Goal: Task Accomplishment & Management: Complete application form

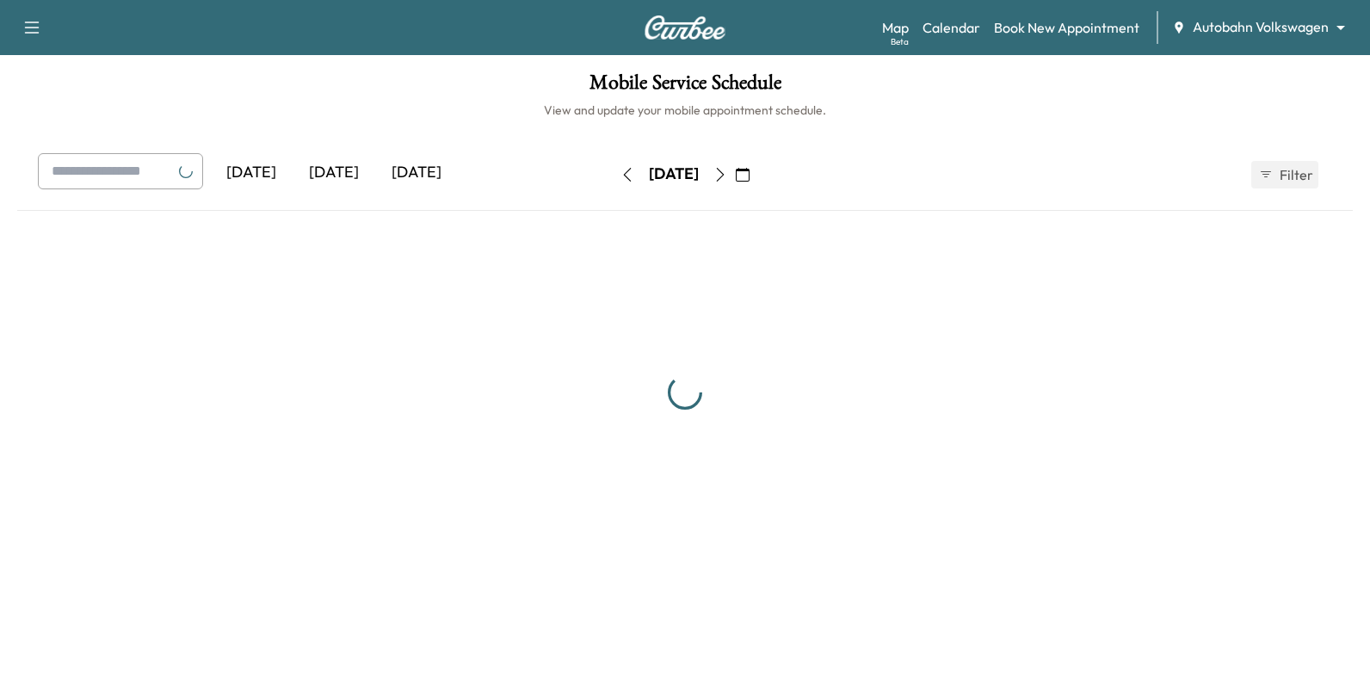
click at [1240, 34] on body "Support Log Out Map Beta Calendar Book New Appointment Autobahn Volkswagen ****…" at bounding box center [685, 336] width 1370 height 673
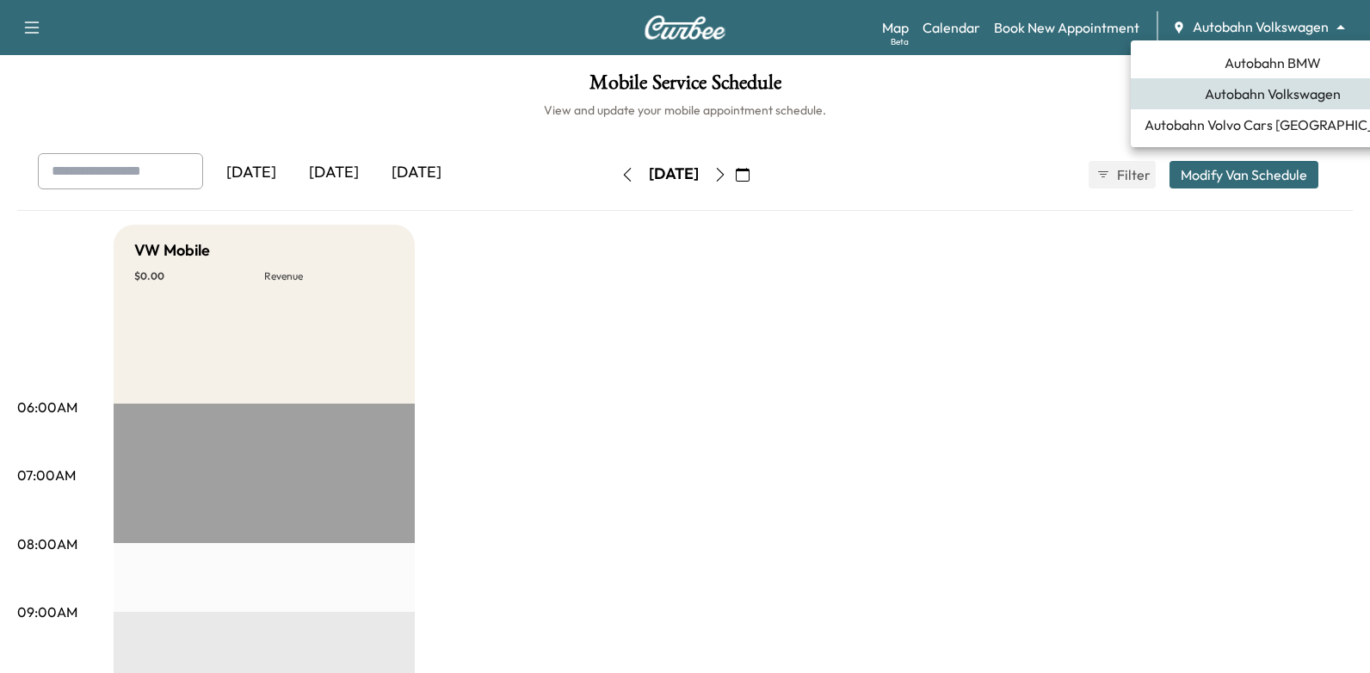
click at [902, 237] on div at bounding box center [685, 336] width 1370 height 673
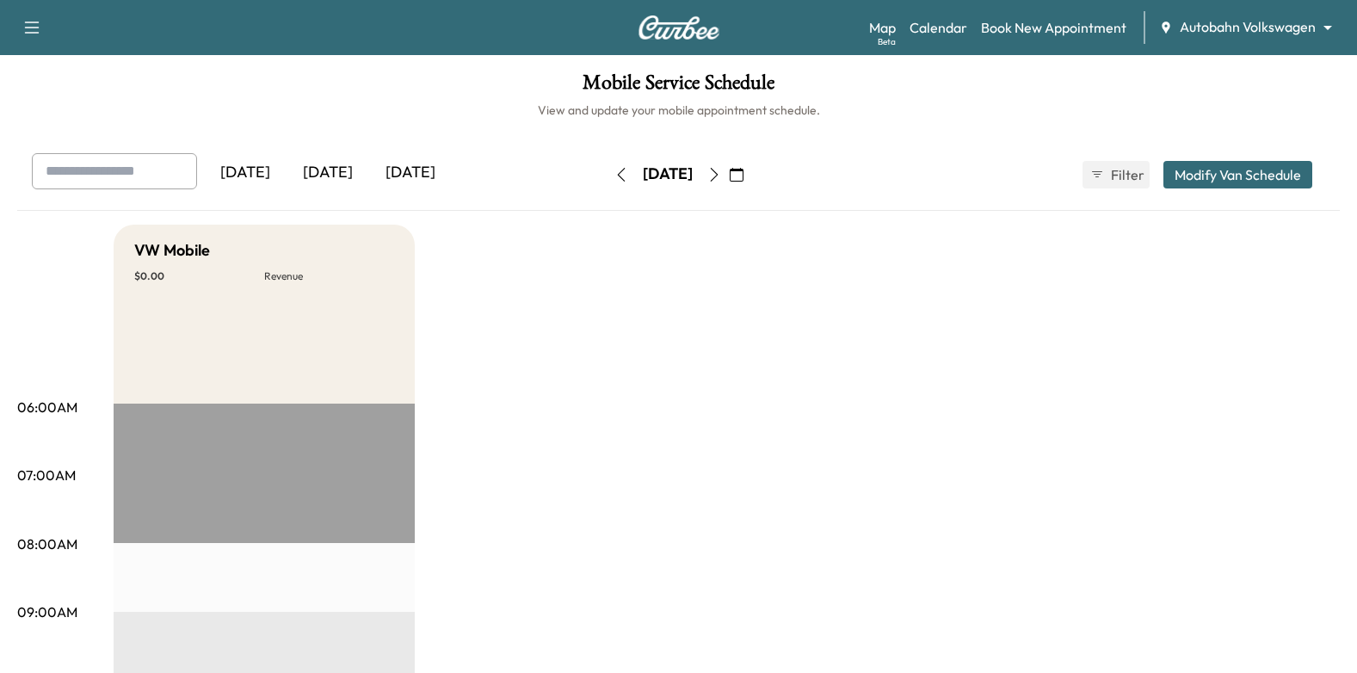
click at [721, 177] on icon "button" at bounding box center [714, 175] width 14 height 14
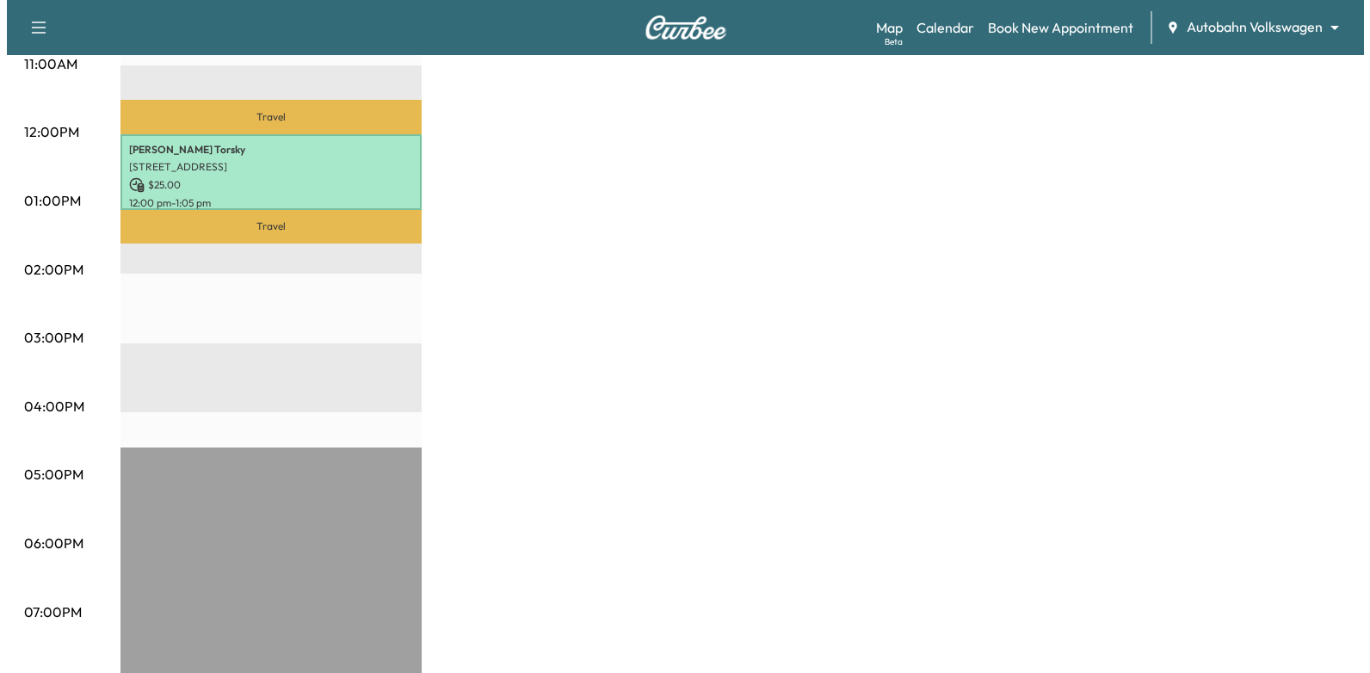
scroll to position [516, 0]
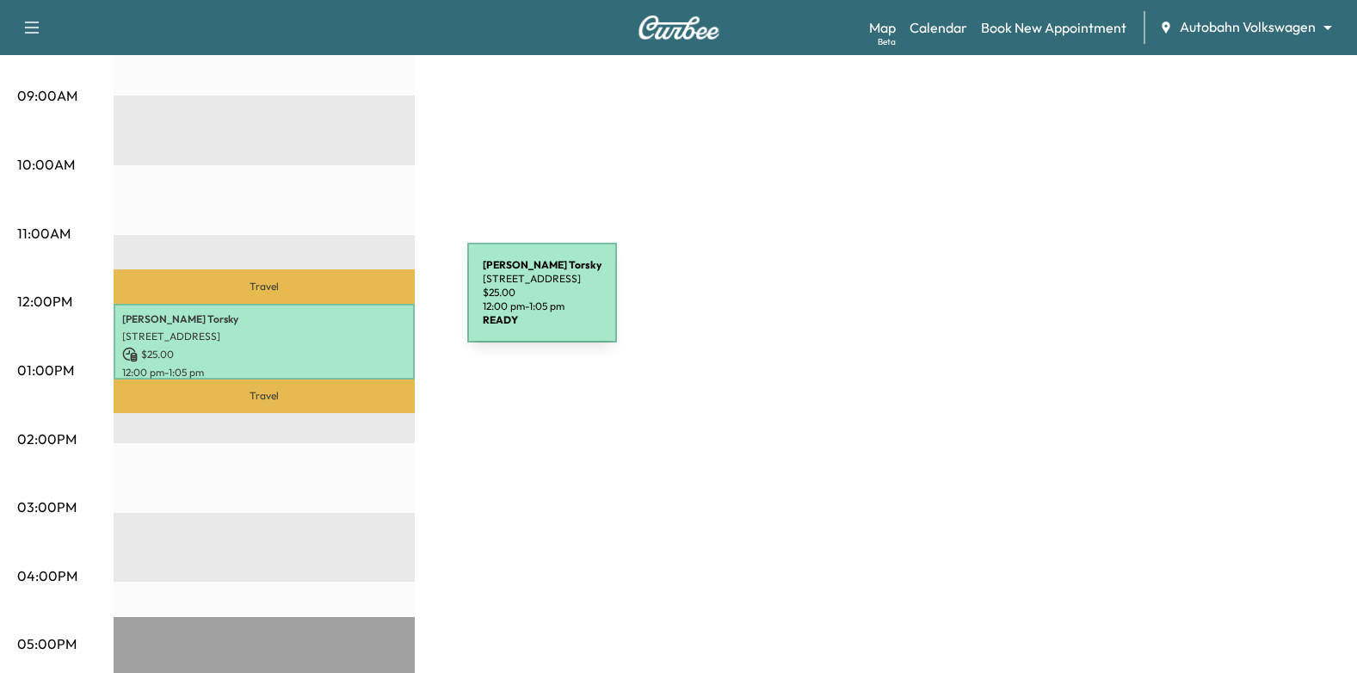
click at [337, 314] on p "[PERSON_NAME]" at bounding box center [264, 319] width 284 height 14
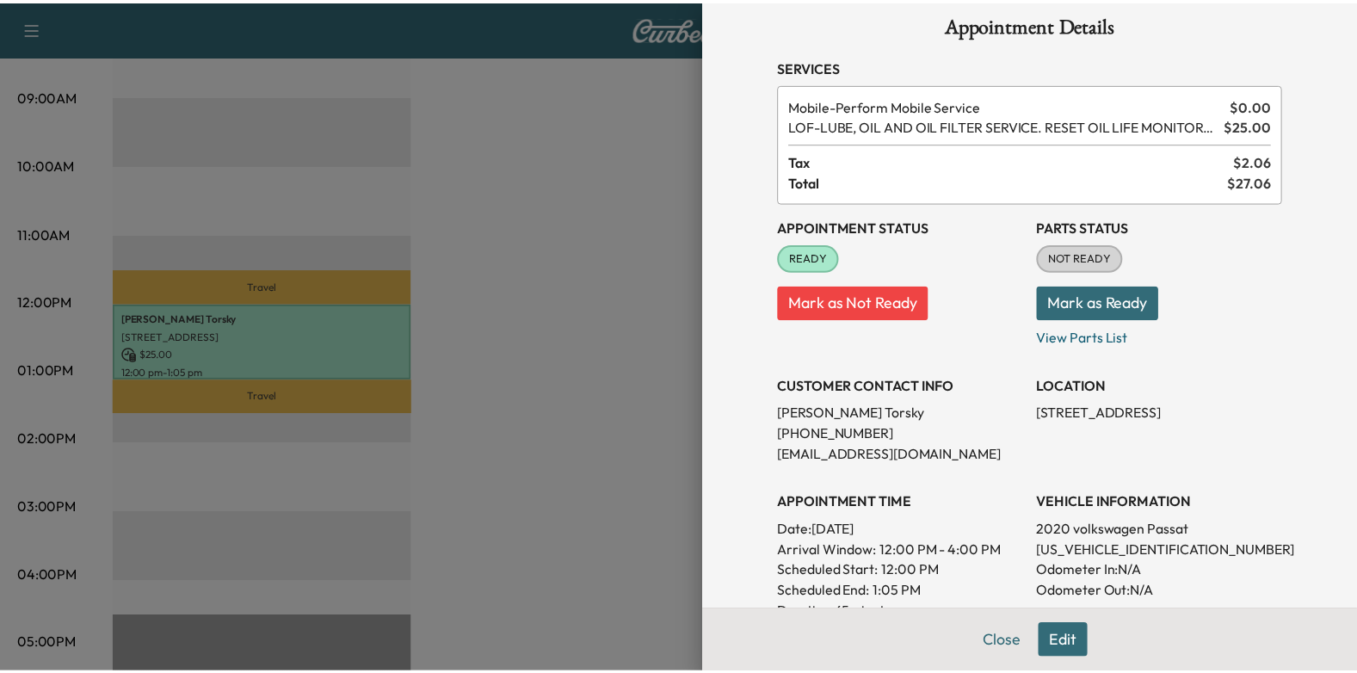
scroll to position [0, 0]
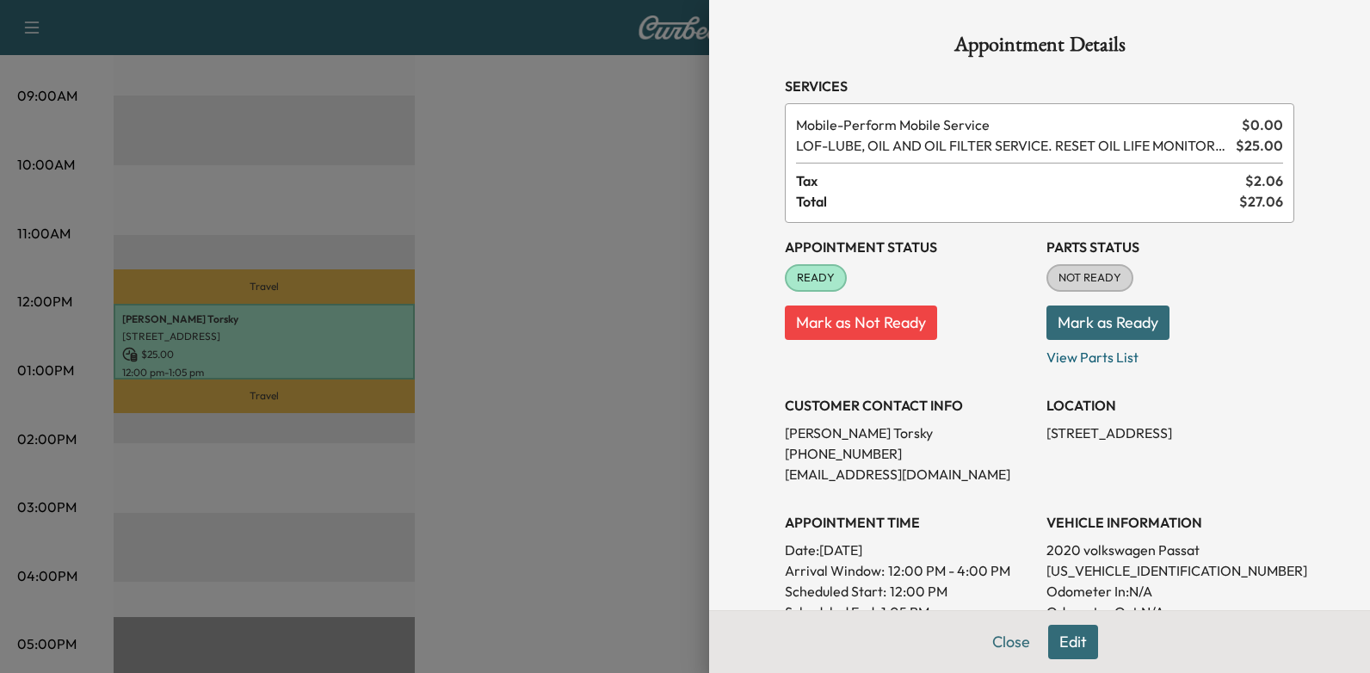
click at [592, 262] on div at bounding box center [685, 336] width 1370 height 673
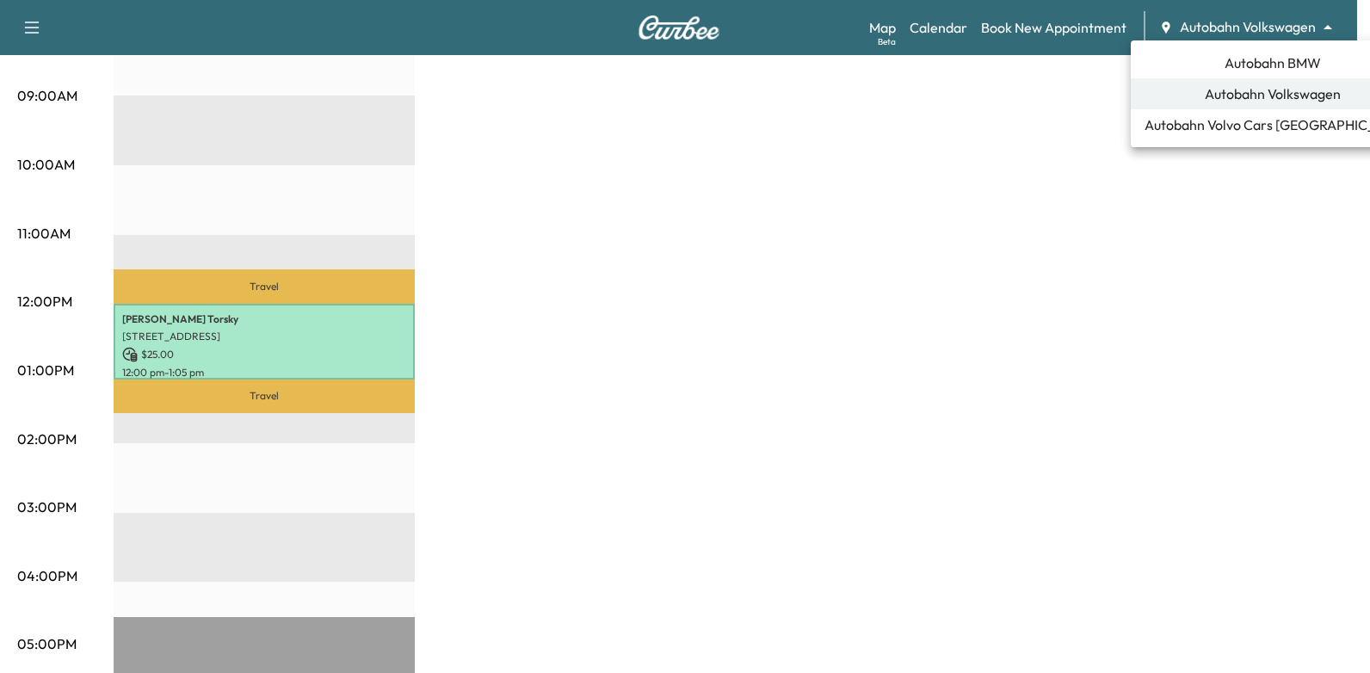
drag, startPoint x: 1250, startPoint y: 65, endPoint x: 1185, endPoint y: 46, distance: 67.2
click at [1250, 64] on span "Autobahn BMW" at bounding box center [1272, 62] width 96 height 21
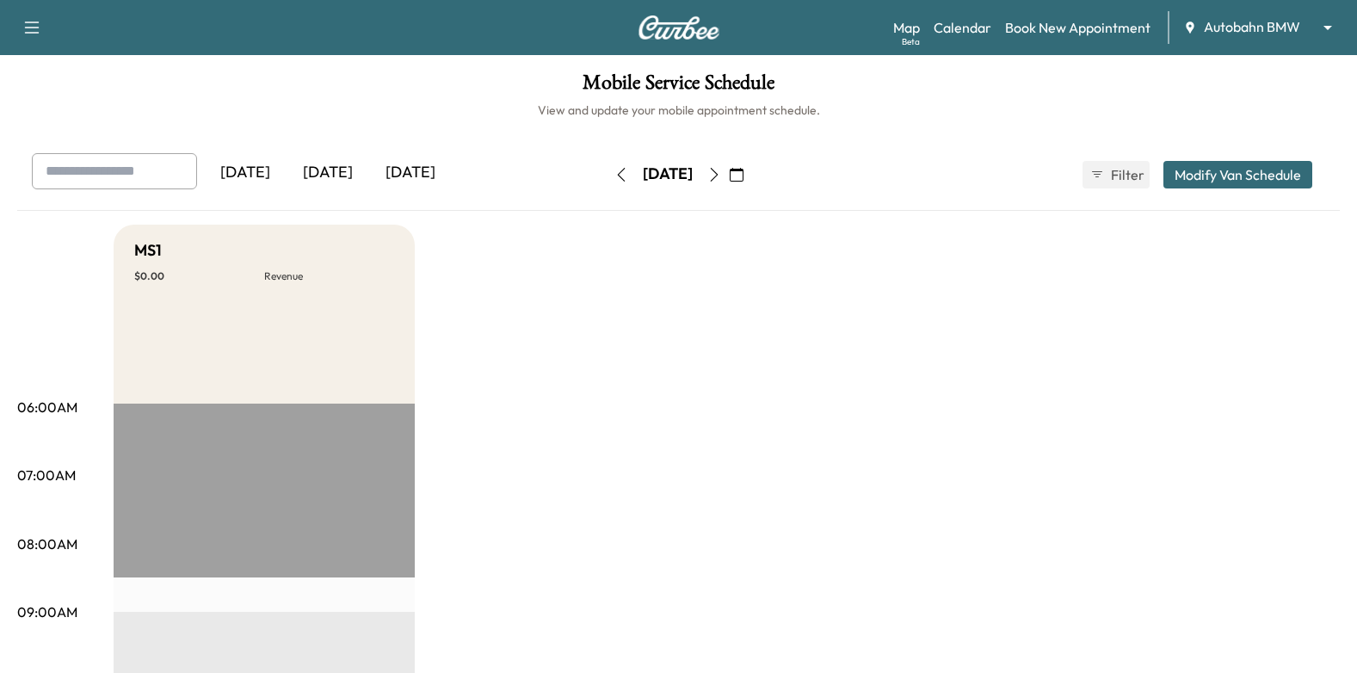
click at [721, 175] on icon "button" at bounding box center [714, 175] width 14 height 14
click at [721, 180] on icon "button" at bounding box center [714, 175] width 14 height 14
click at [751, 169] on button "button" at bounding box center [736, 175] width 29 height 28
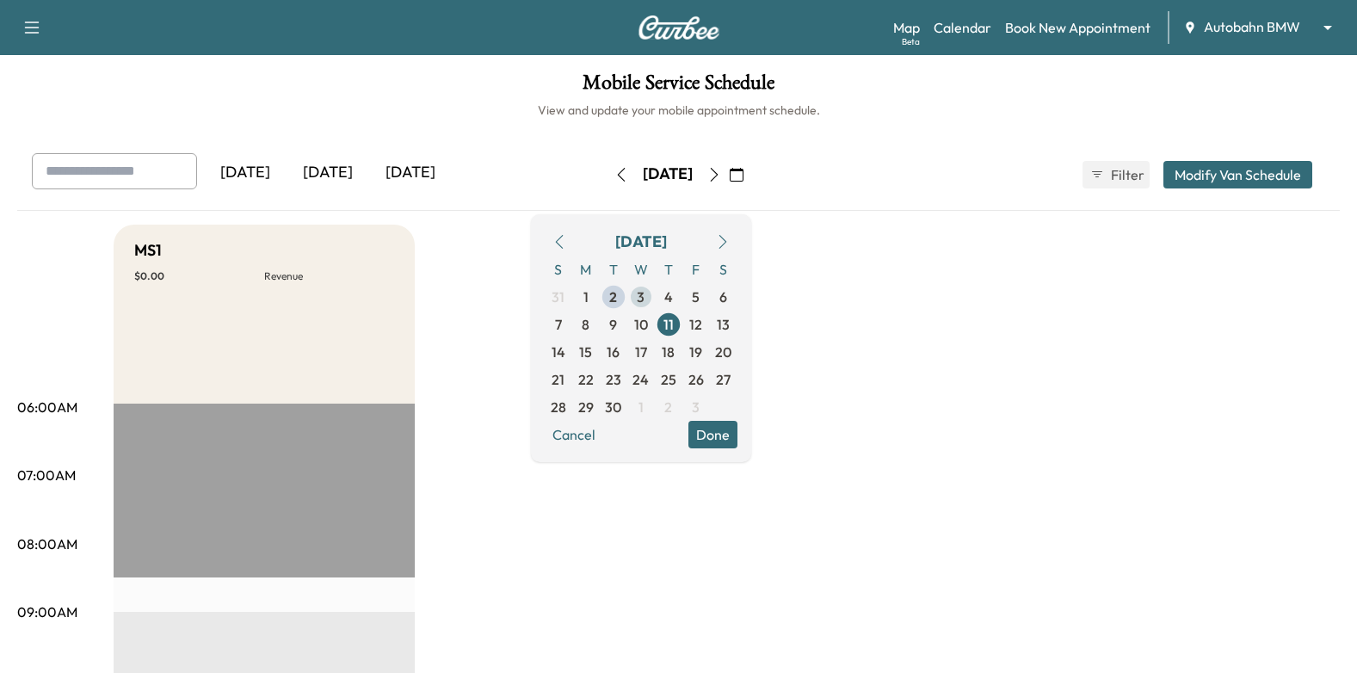
click at [655, 294] on span "3" at bounding box center [641, 297] width 28 height 28
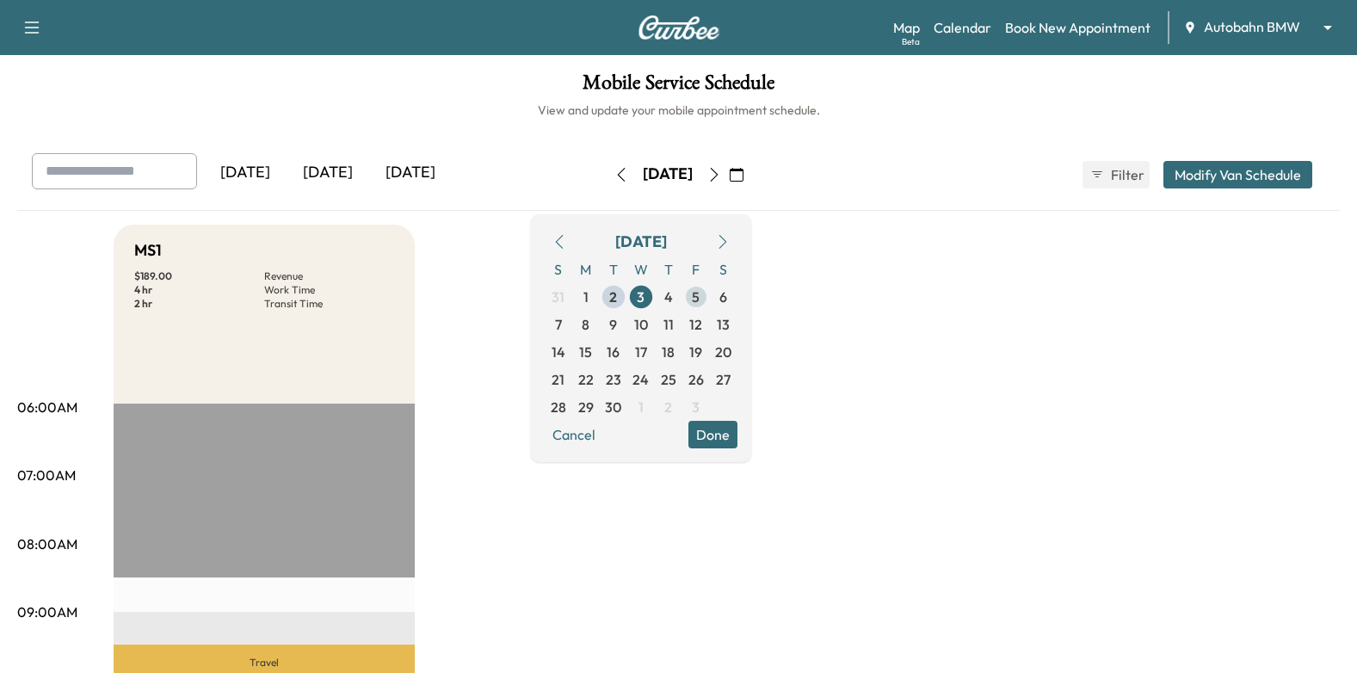
click at [710, 295] on span "5" at bounding box center [696, 297] width 28 height 28
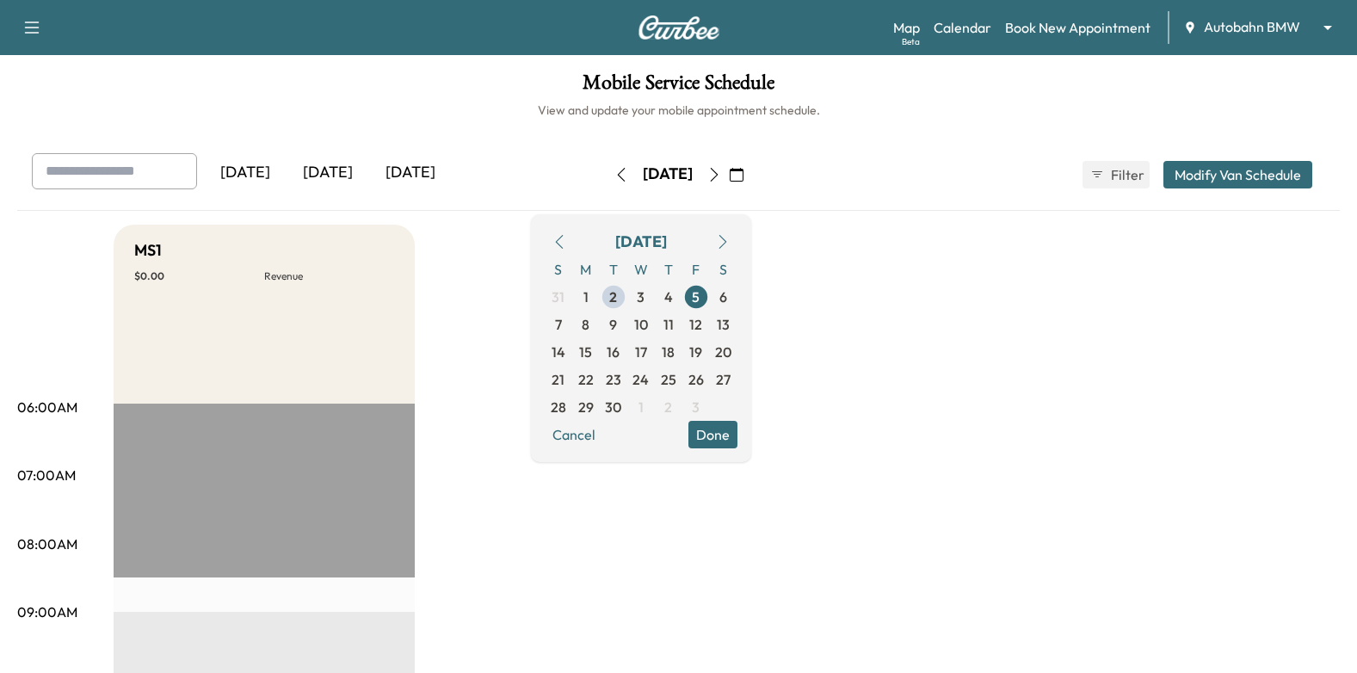
click at [737, 426] on button "Done" at bounding box center [712, 435] width 49 height 28
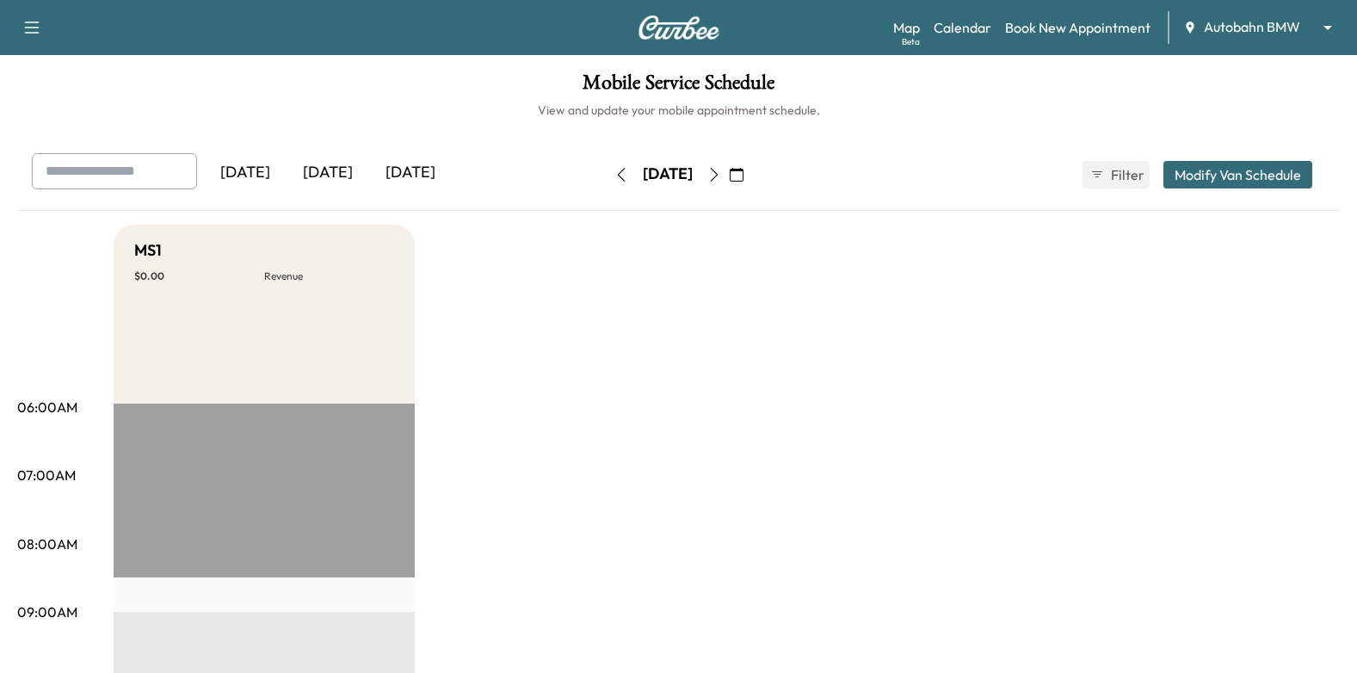
click at [743, 175] on icon "button" at bounding box center [736, 175] width 14 height 14
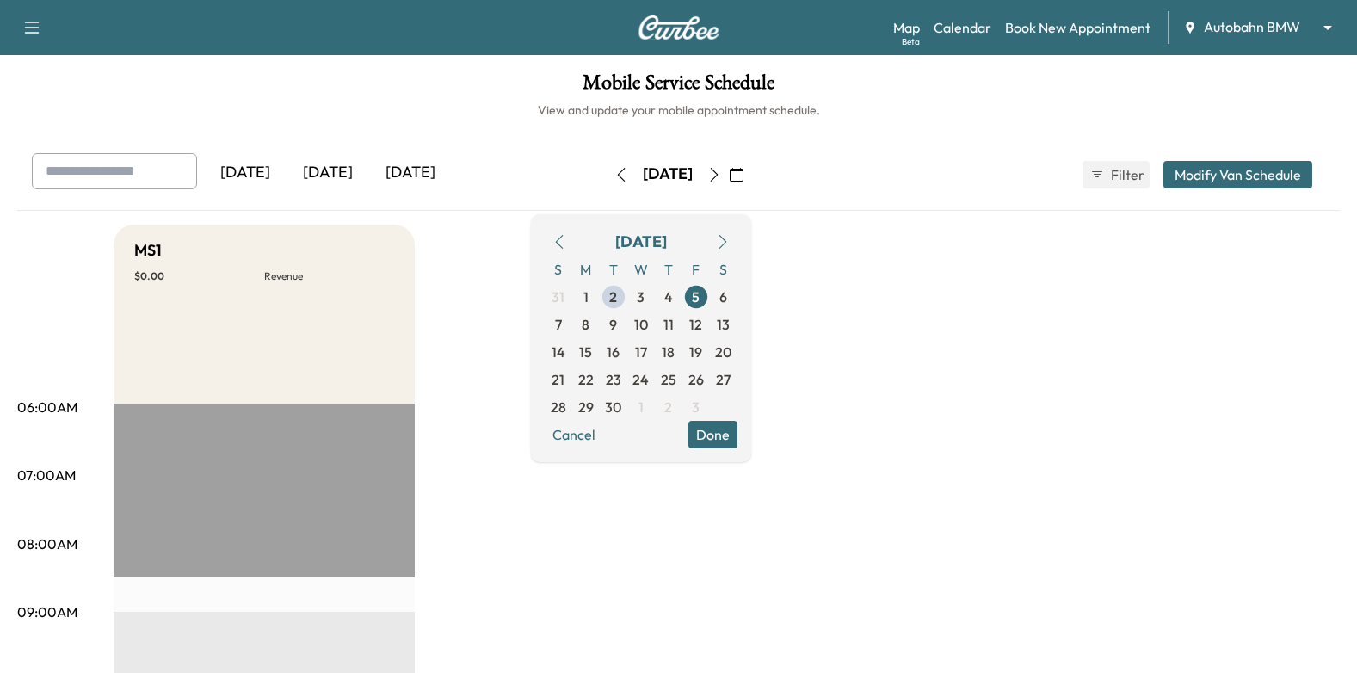
click at [737, 431] on button "Done" at bounding box center [712, 435] width 49 height 28
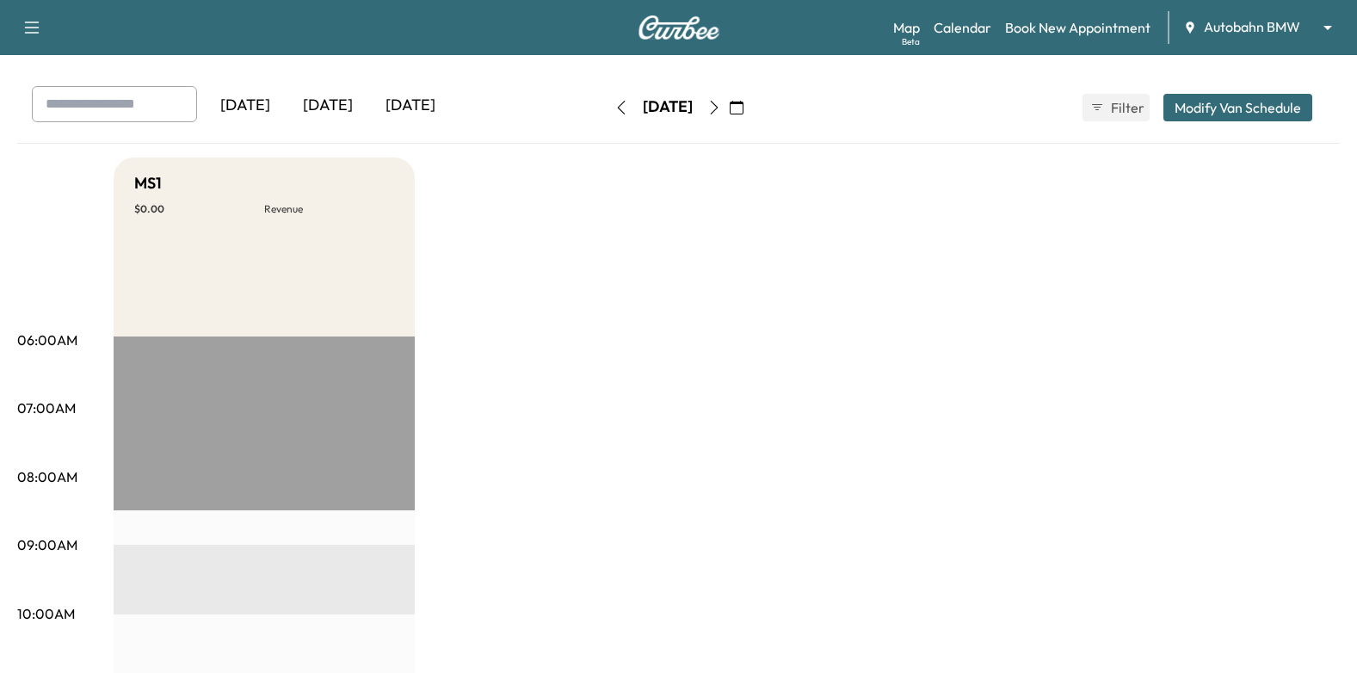
scroll to position [172, 0]
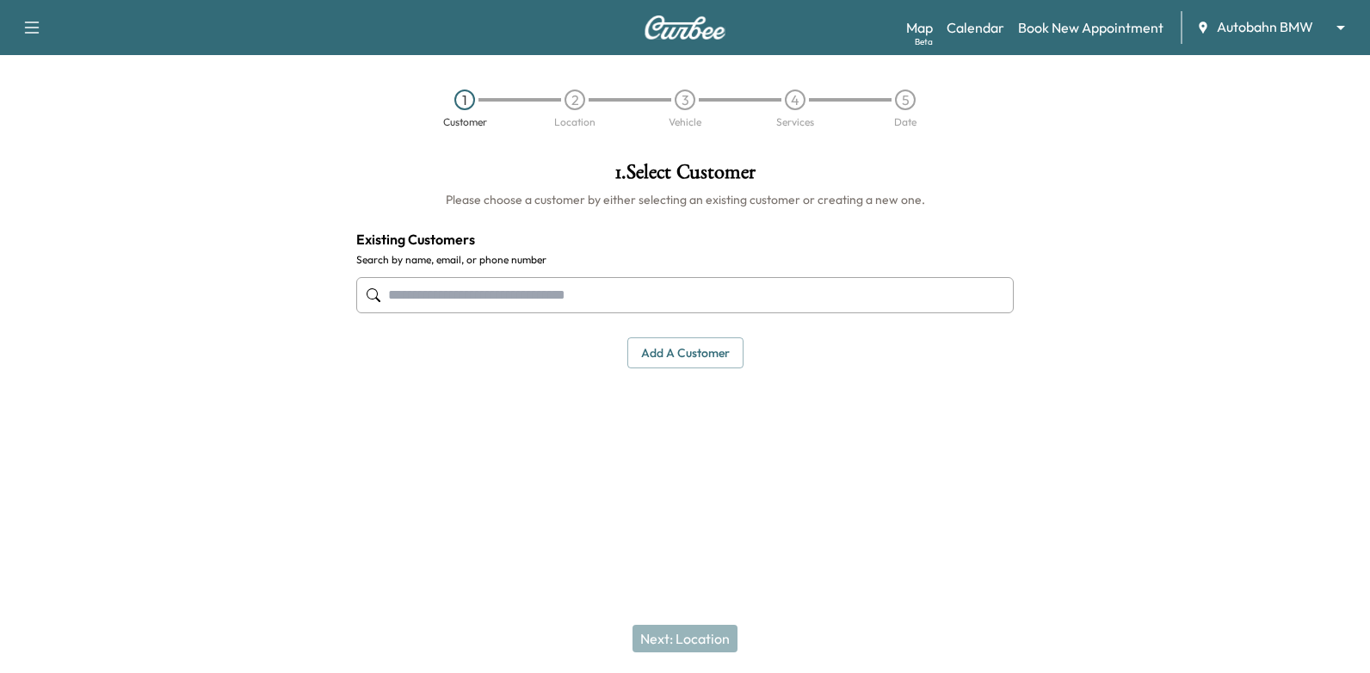
click at [915, 293] on input "text" at bounding box center [684, 295] width 657 height 36
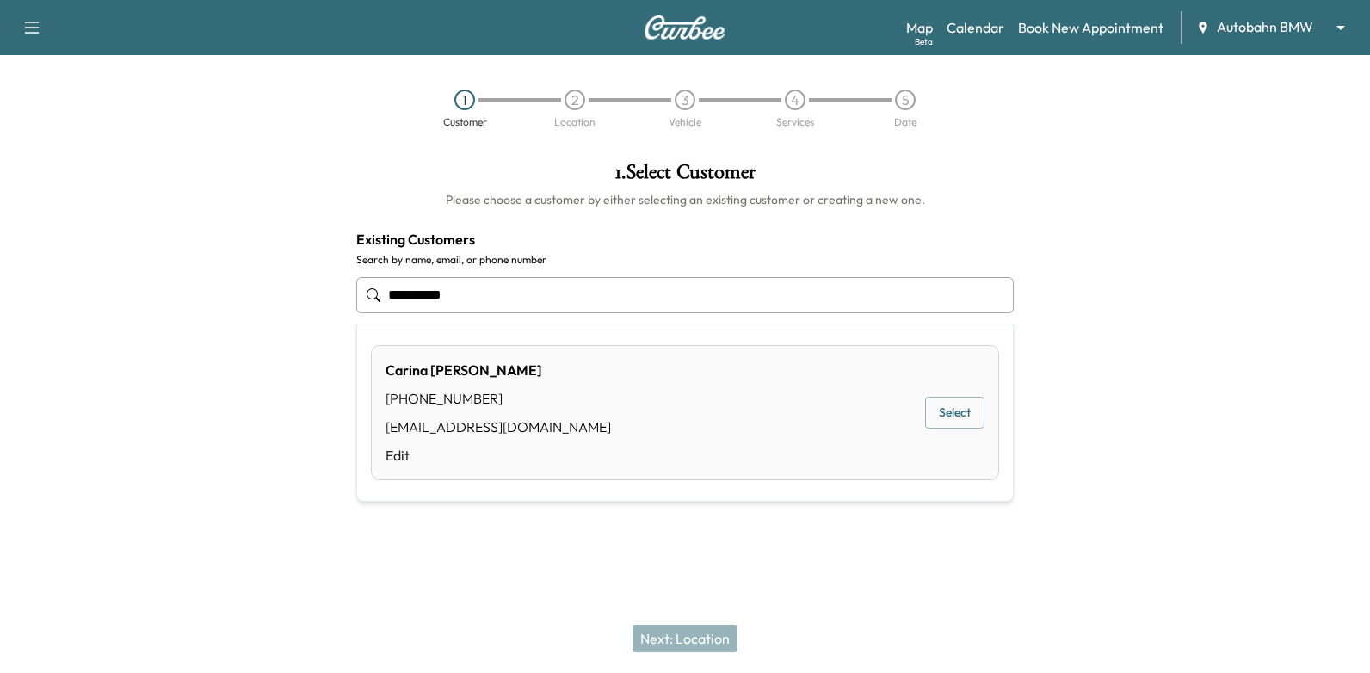
click at [951, 408] on button "Select" at bounding box center [954, 413] width 59 height 32
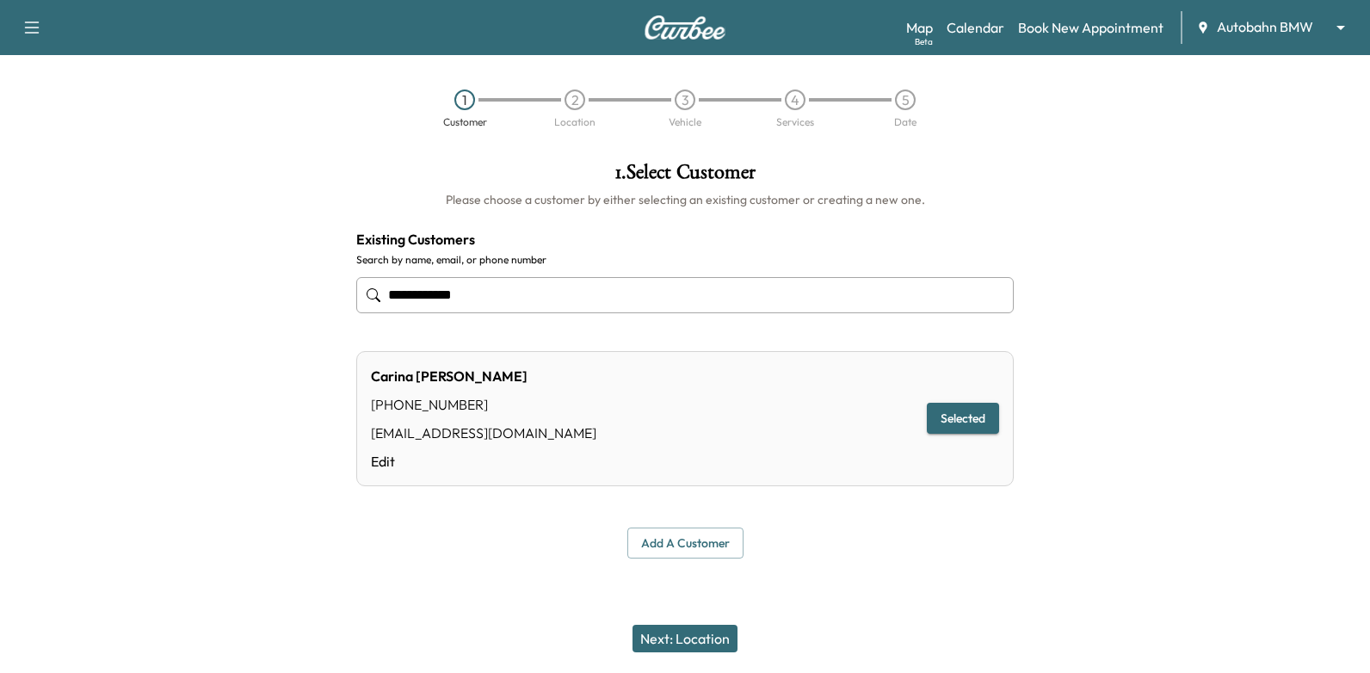
type input "**********"
drag, startPoint x: 700, startPoint y: 644, endPoint x: 708, endPoint y: 635, distance: 12.2
click at [701, 644] on button "Next: Location" at bounding box center [684, 639] width 105 height 28
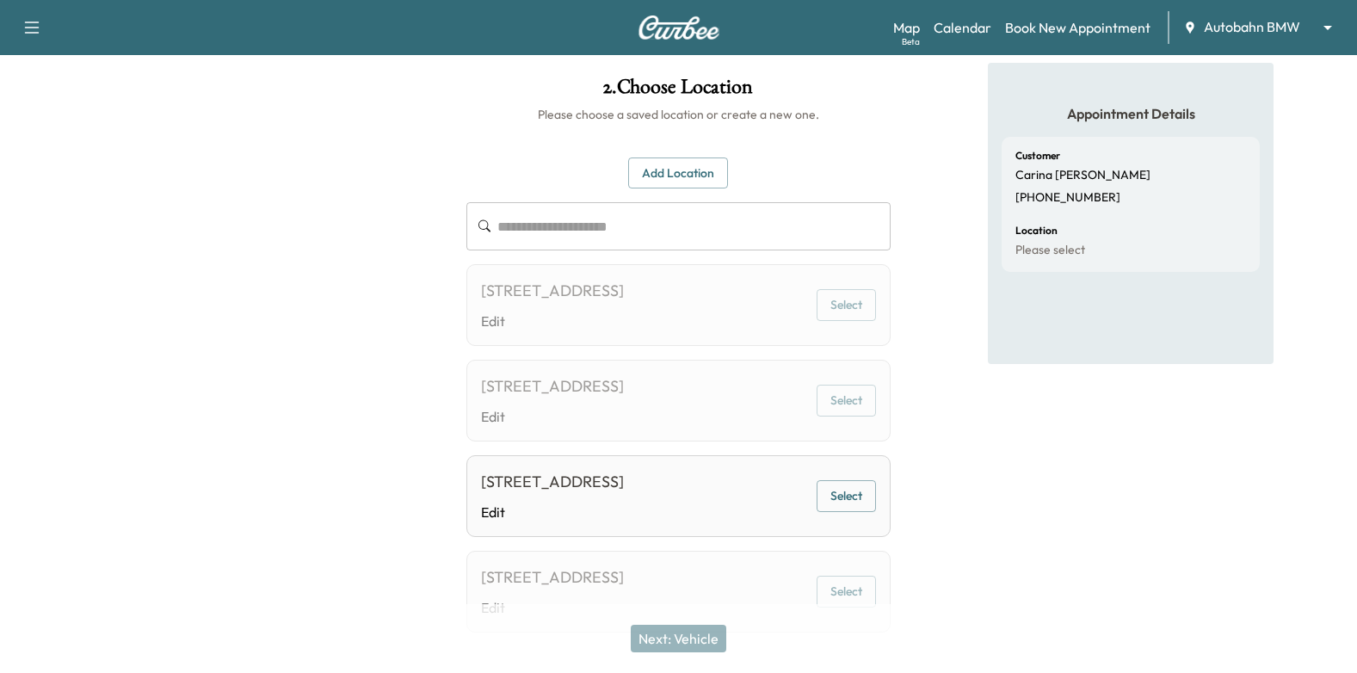
scroll to position [86, 0]
click at [849, 316] on button "Select" at bounding box center [845, 304] width 59 height 32
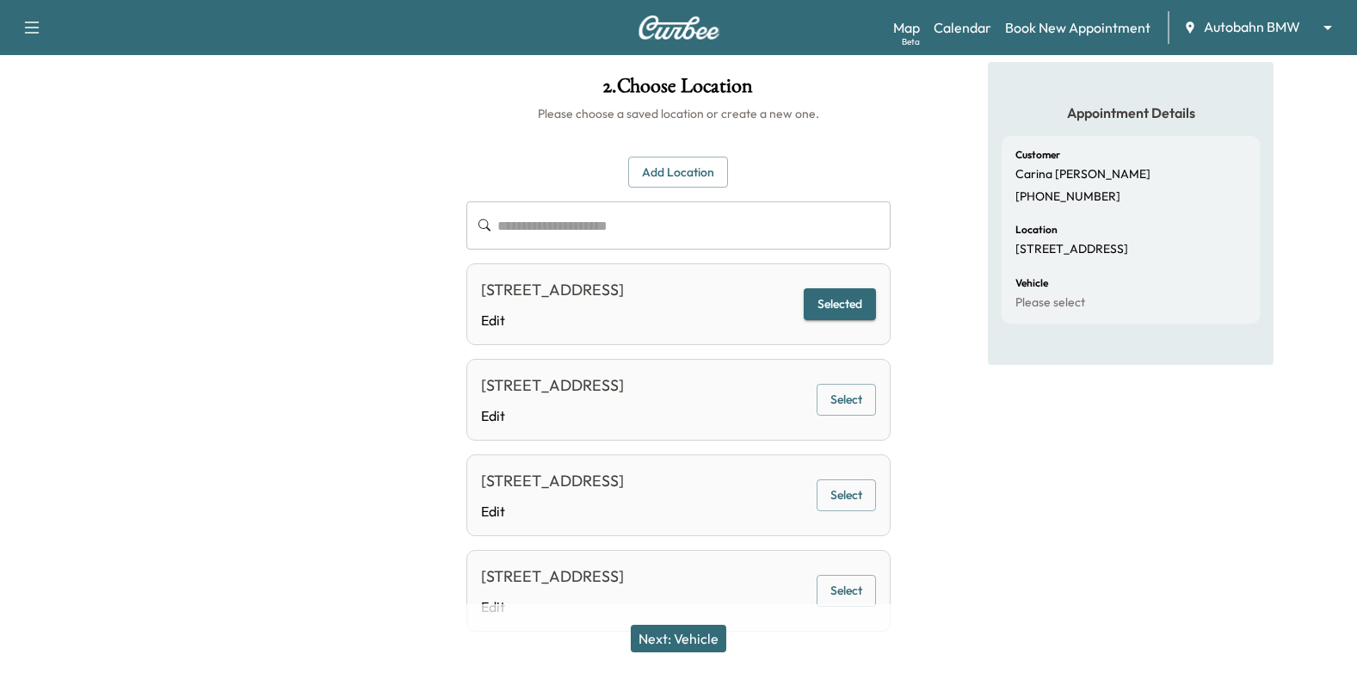
click at [673, 625] on button "Next: Vehicle" at bounding box center [678, 639] width 95 height 28
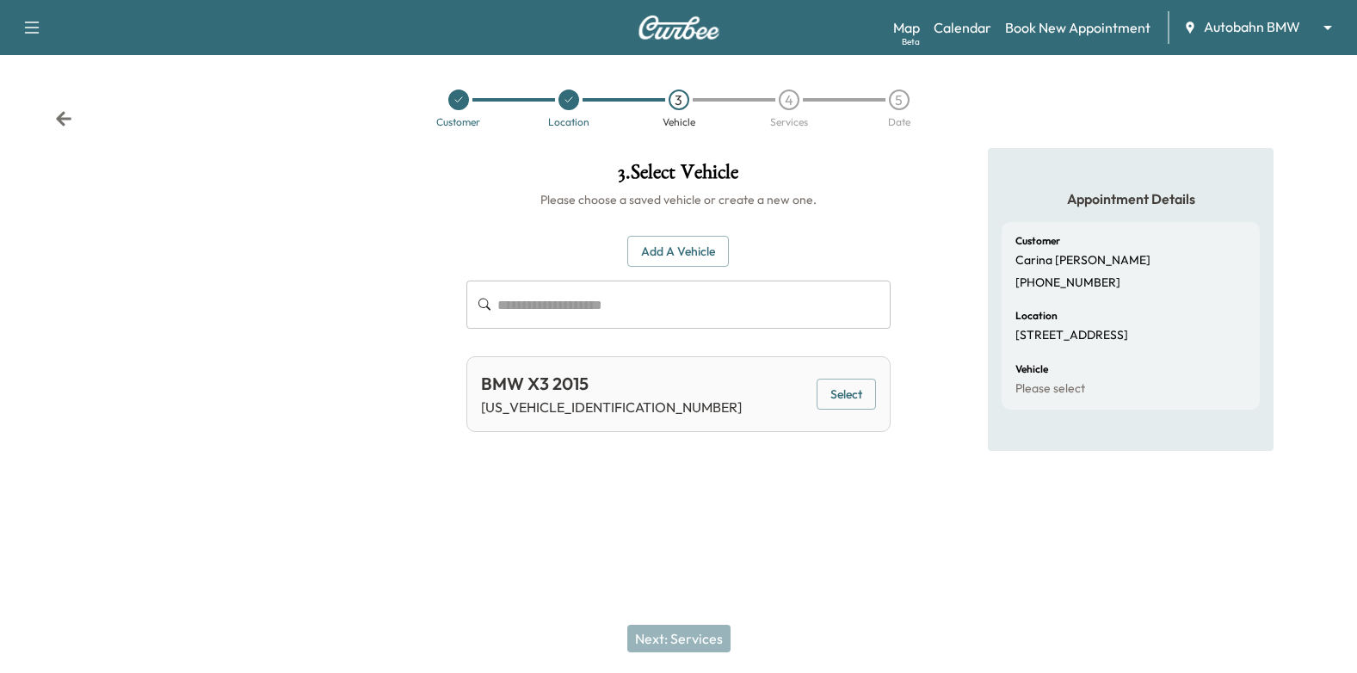
scroll to position [0, 0]
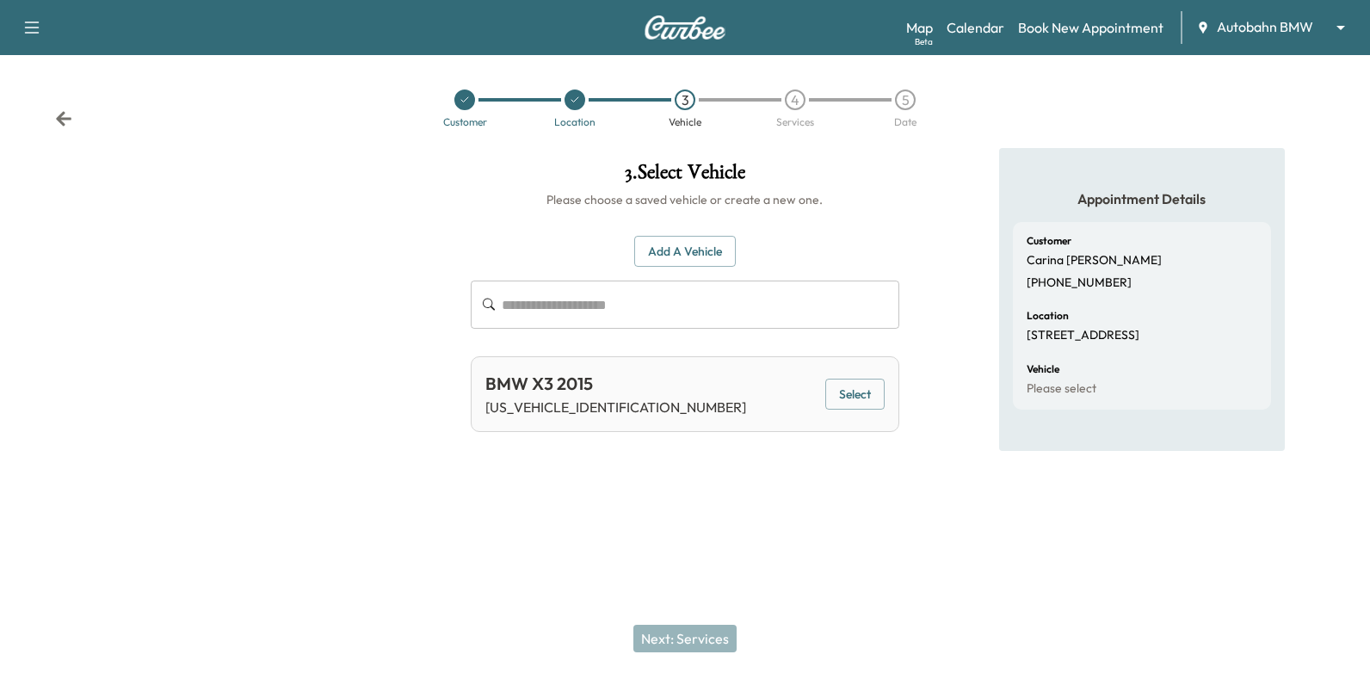
click at [877, 398] on button "Select" at bounding box center [854, 395] width 59 height 32
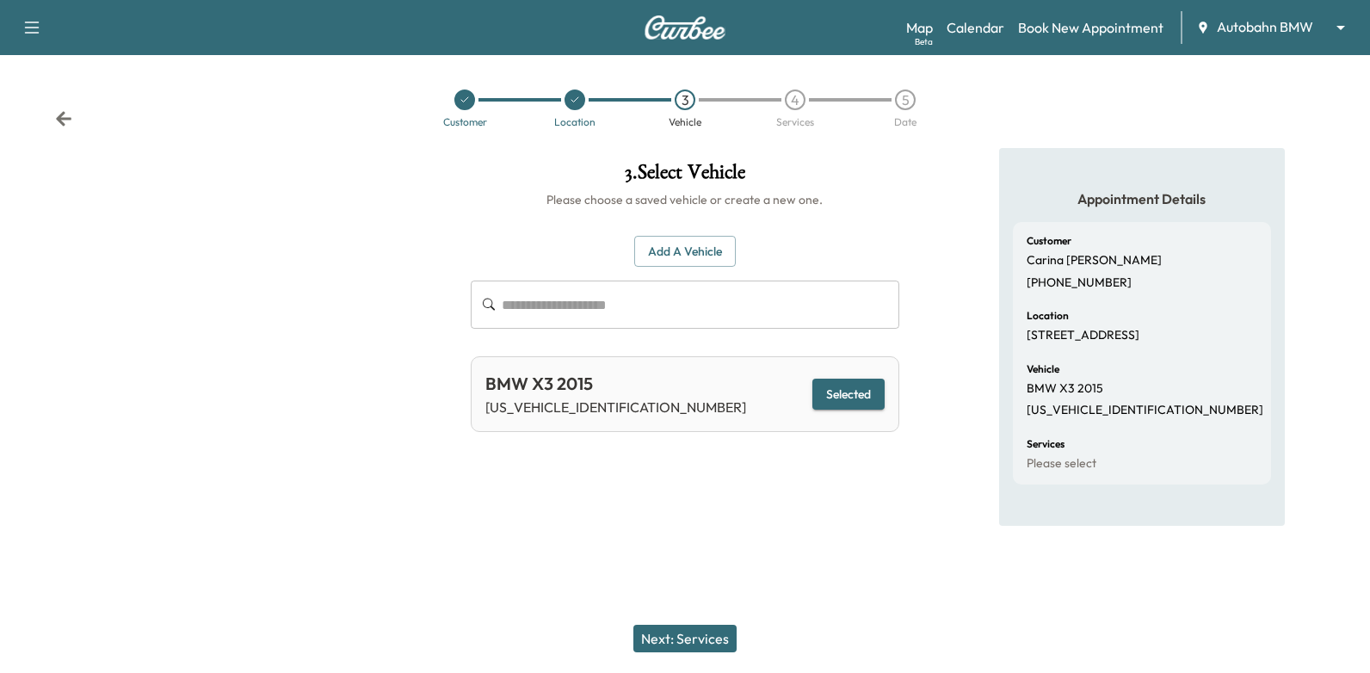
drag, startPoint x: 694, startPoint y: 634, endPoint x: 706, endPoint y: 621, distance: 17.7
click at [694, 633] on button "Next: Services" at bounding box center [684, 639] width 103 height 28
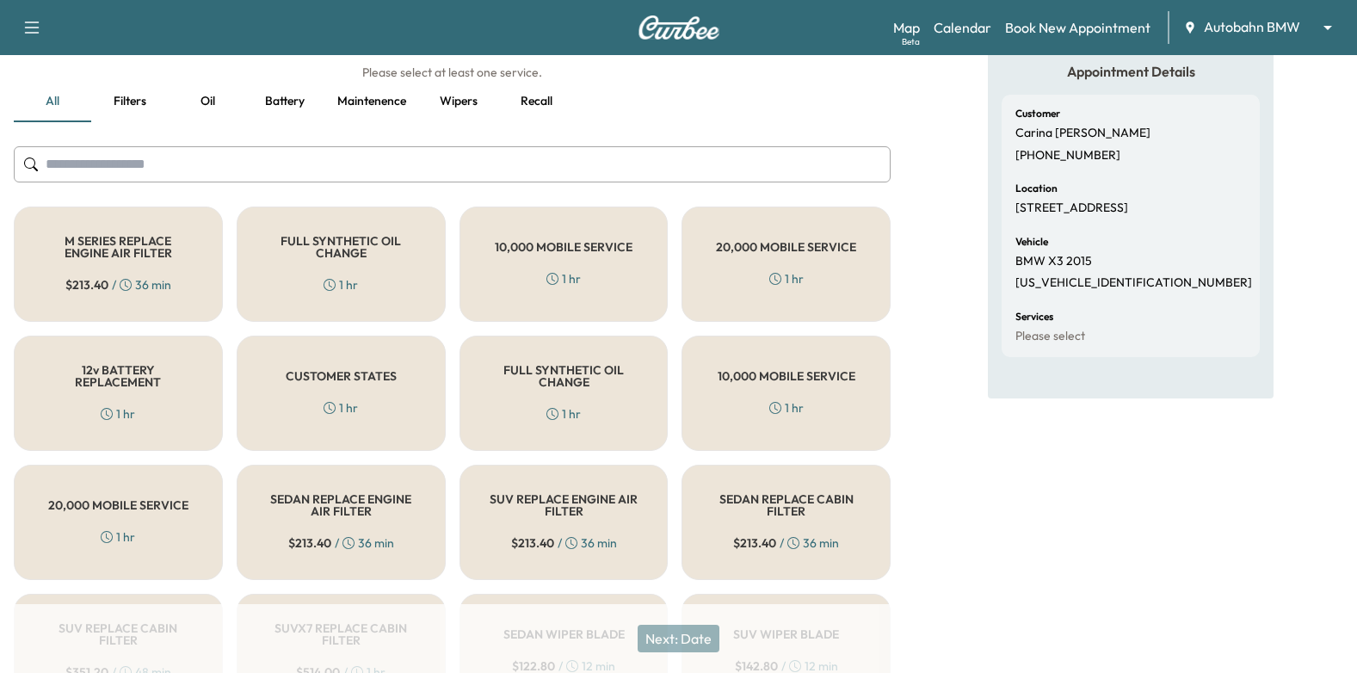
scroll to position [122, 0]
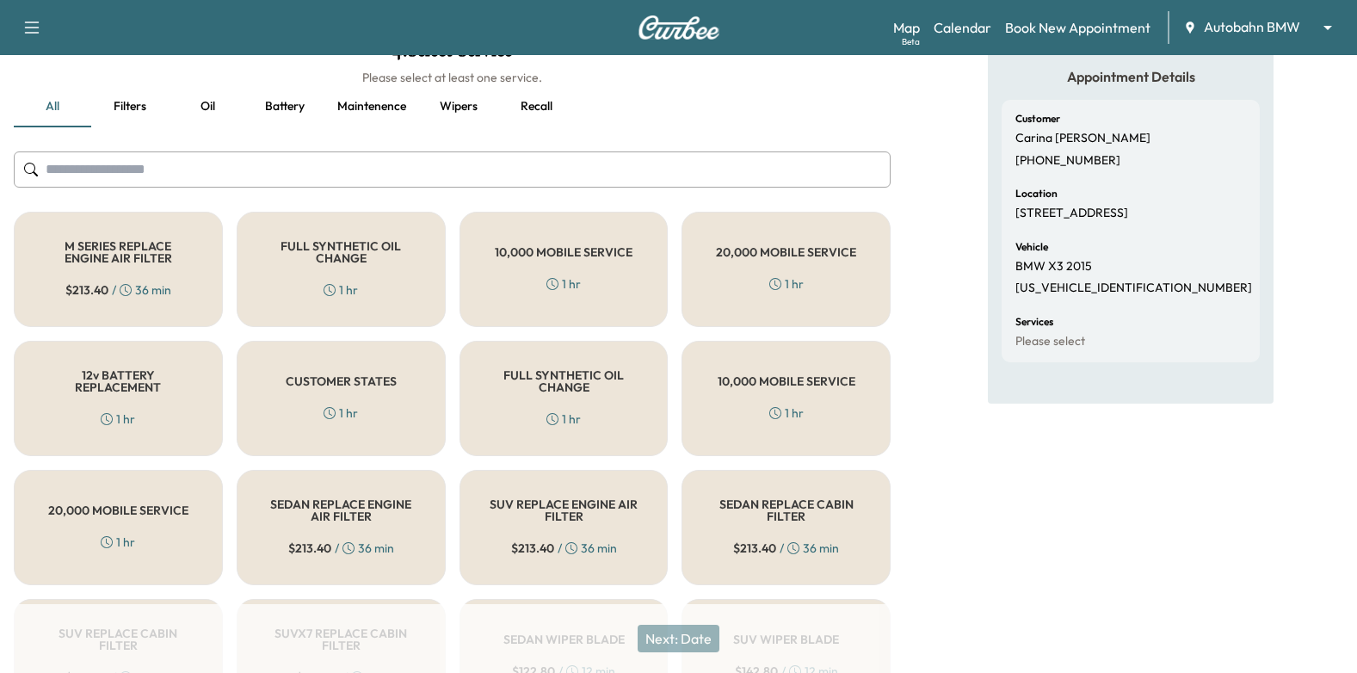
click at [543, 104] on button "Recall" at bounding box center [535, 106] width 77 height 41
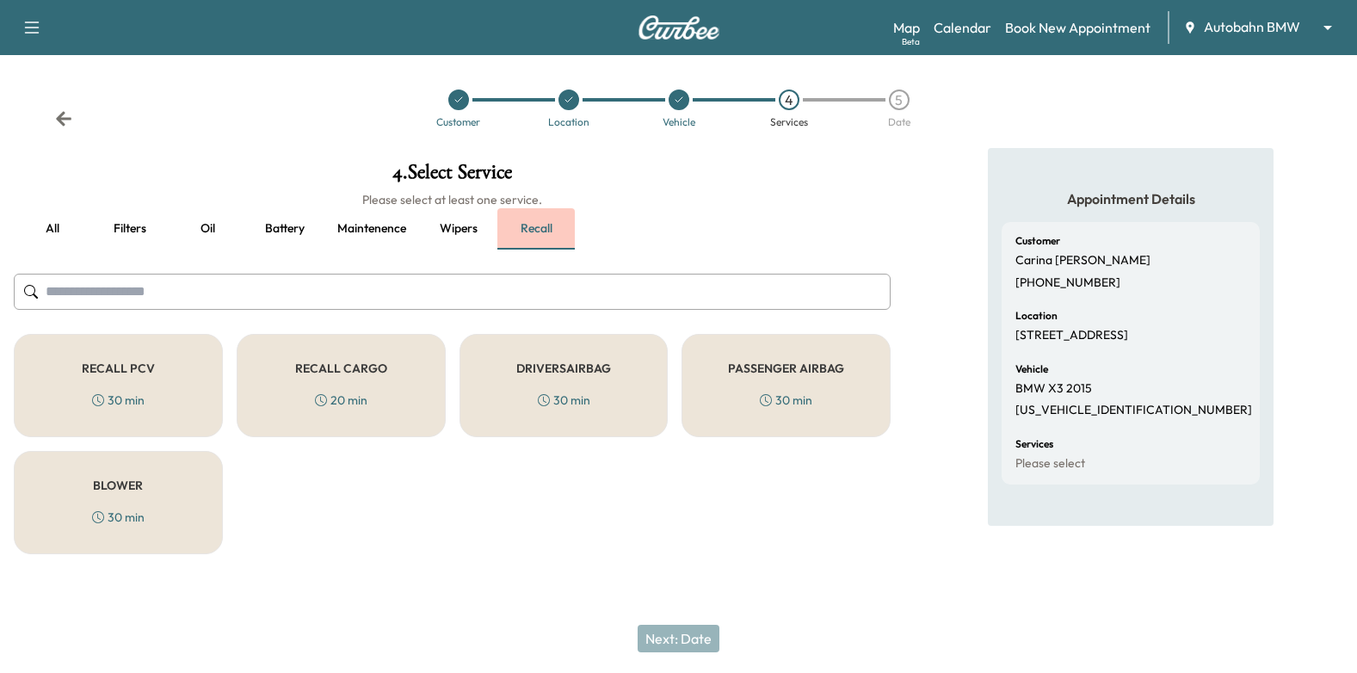
scroll to position [0, 0]
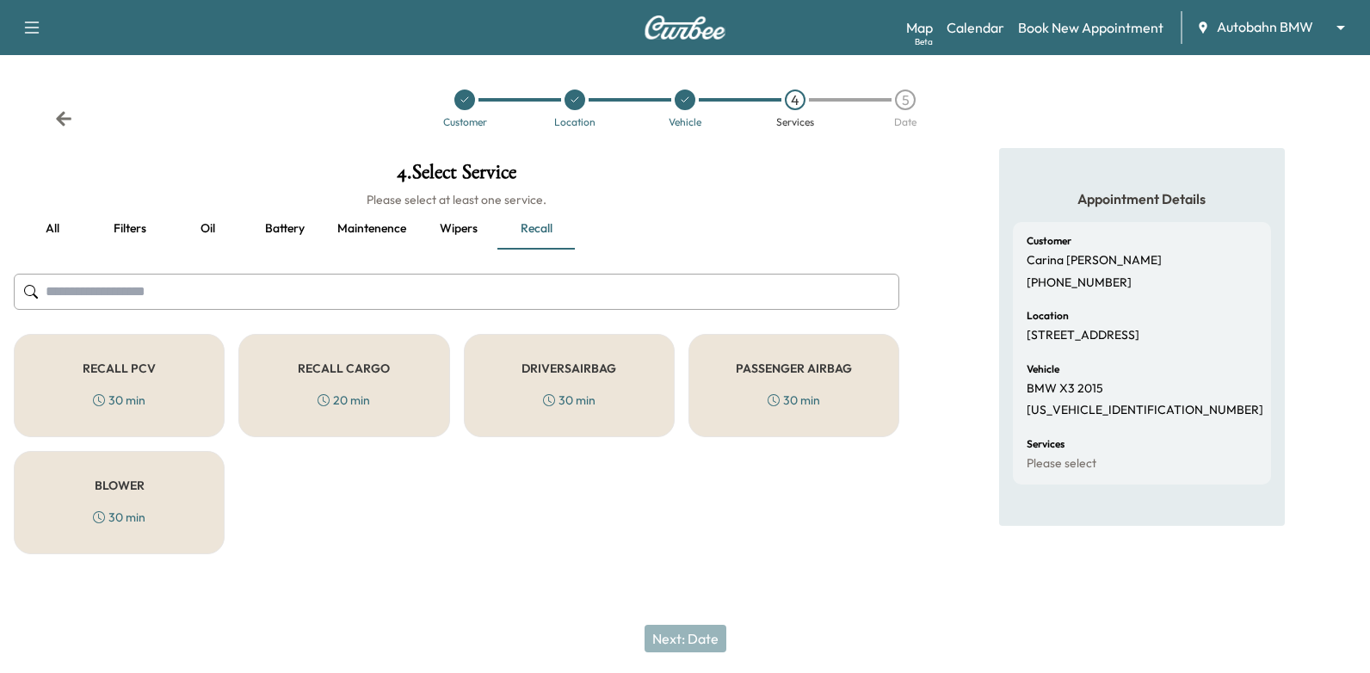
click at [206, 228] on button "Oil" at bounding box center [207, 228] width 77 height 41
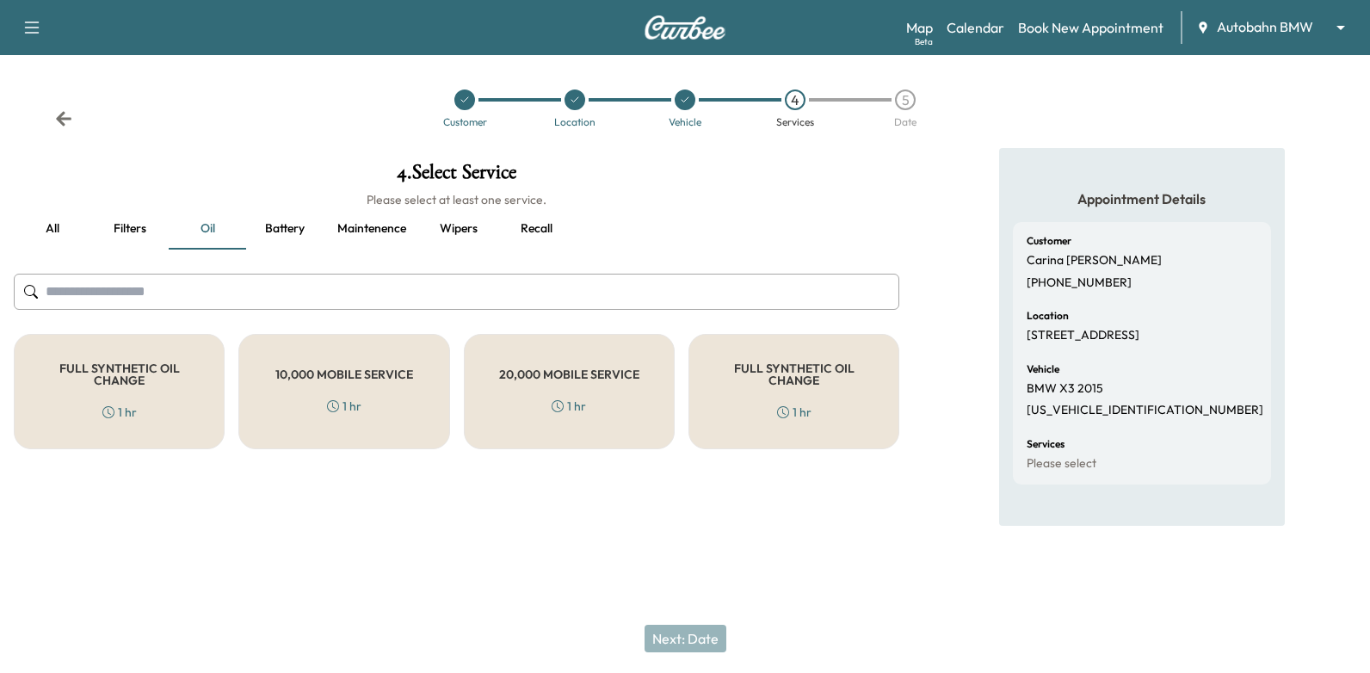
click at [280, 236] on button "Battery" at bounding box center [284, 228] width 77 height 41
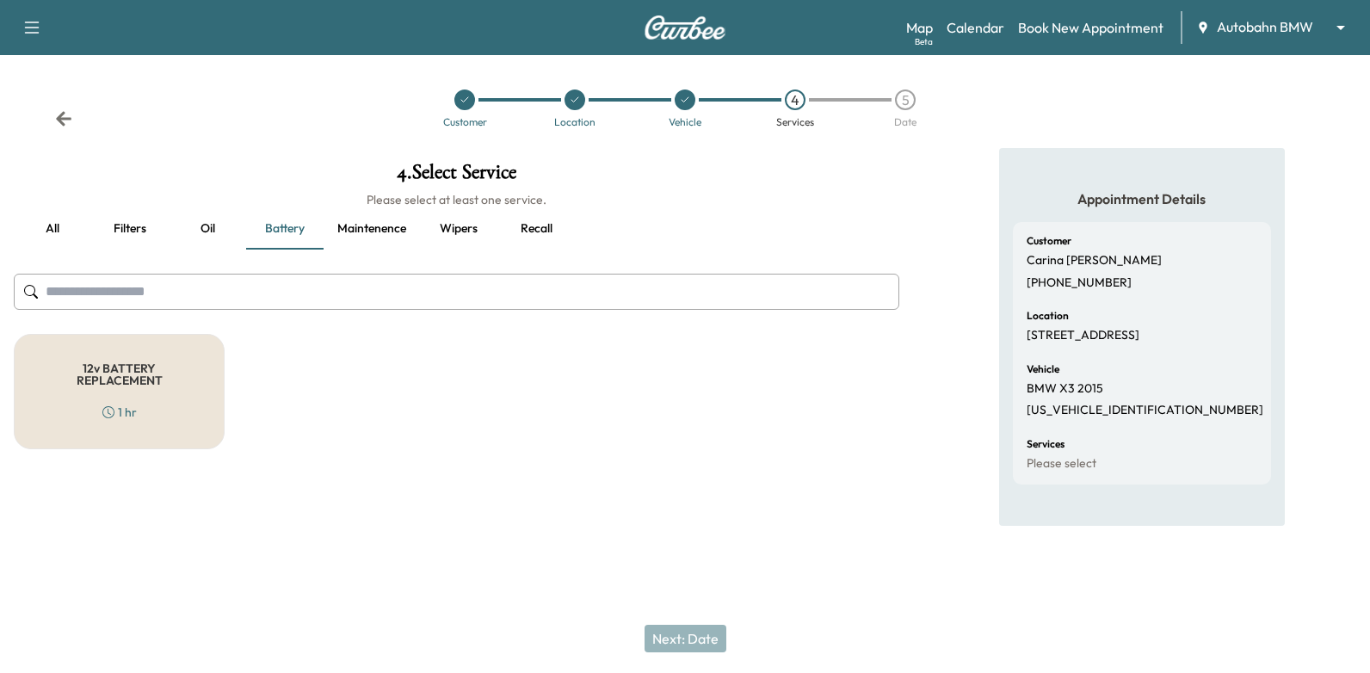
click at [132, 230] on button "Filters" at bounding box center [129, 228] width 77 height 41
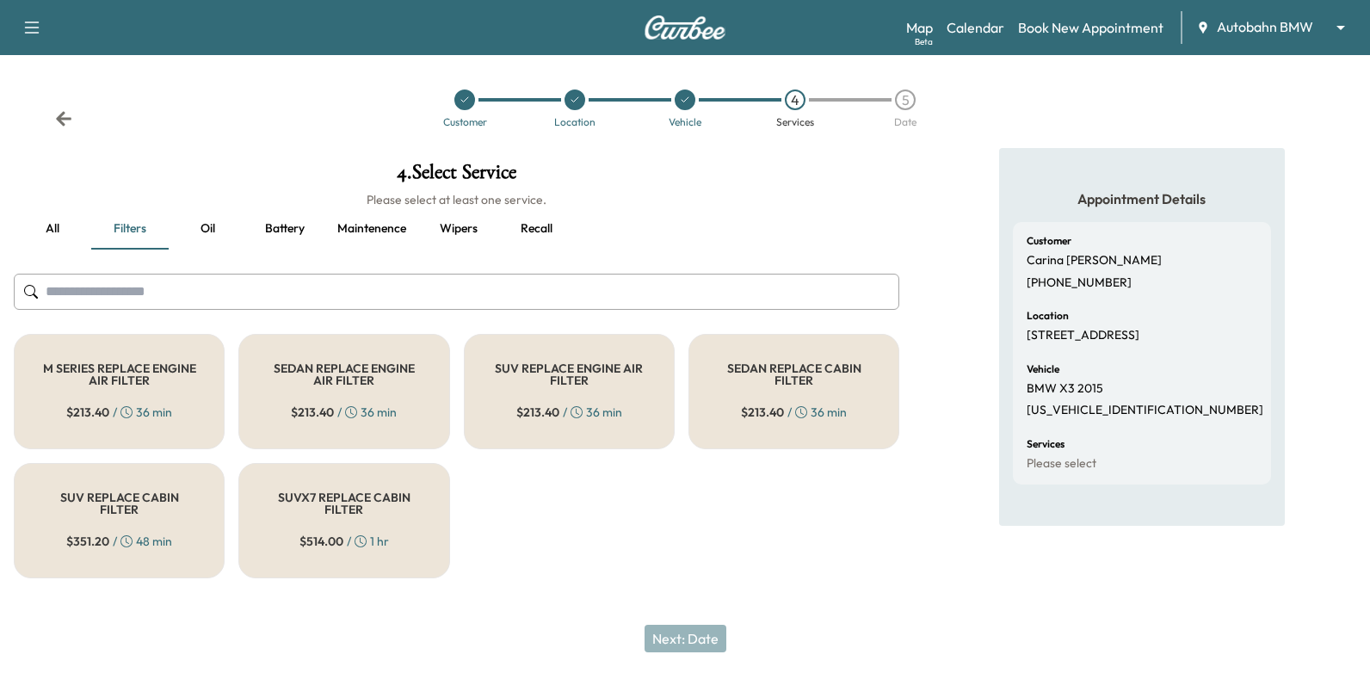
click at [52, 229] on button "all" at bounding box center [52, 228] width 77 height 41
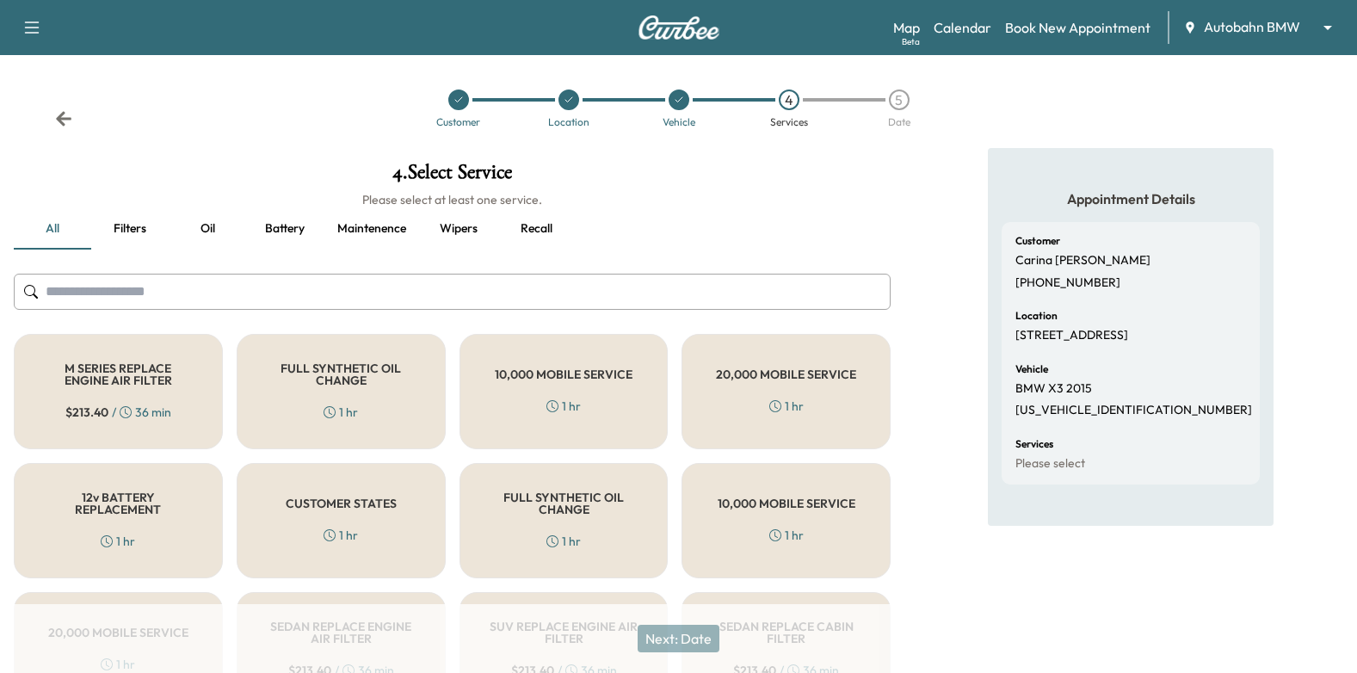
scroll to position [172, 0]
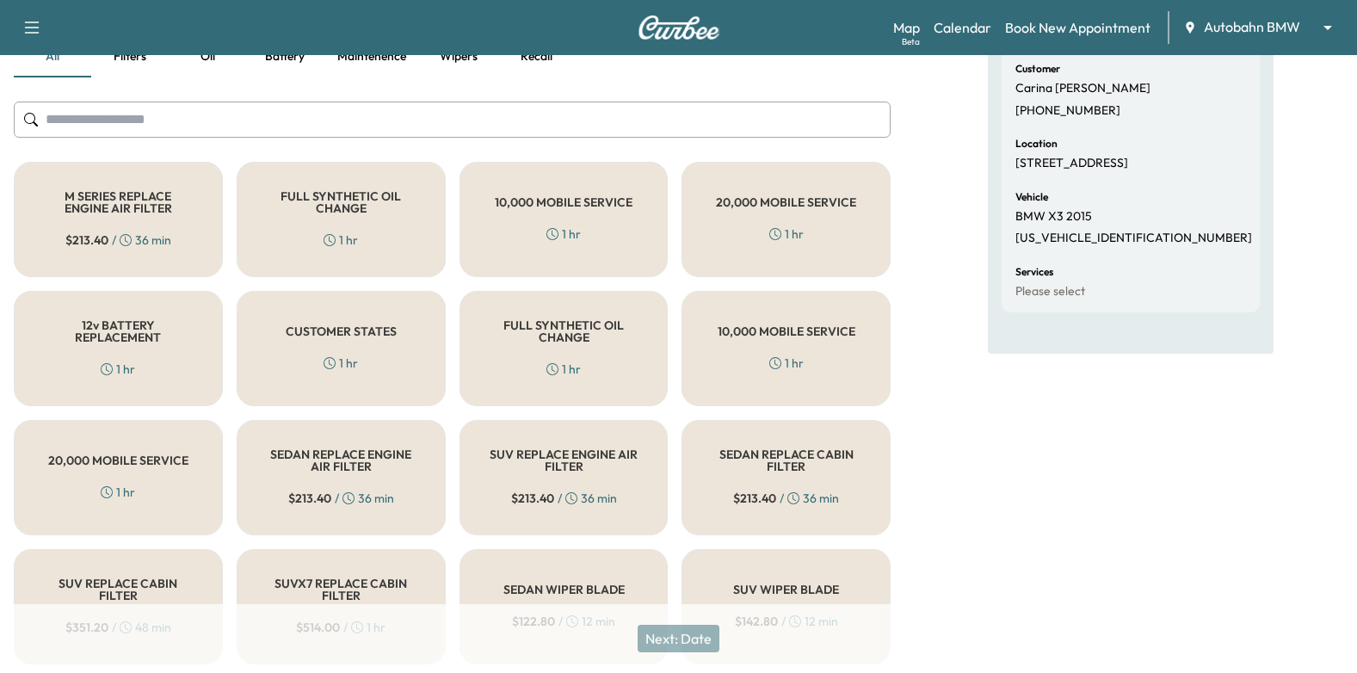
click at [372, 342] on div "CUSTOMER STATES 1 hr" at bounding box center [341, 348] width 209 height 115
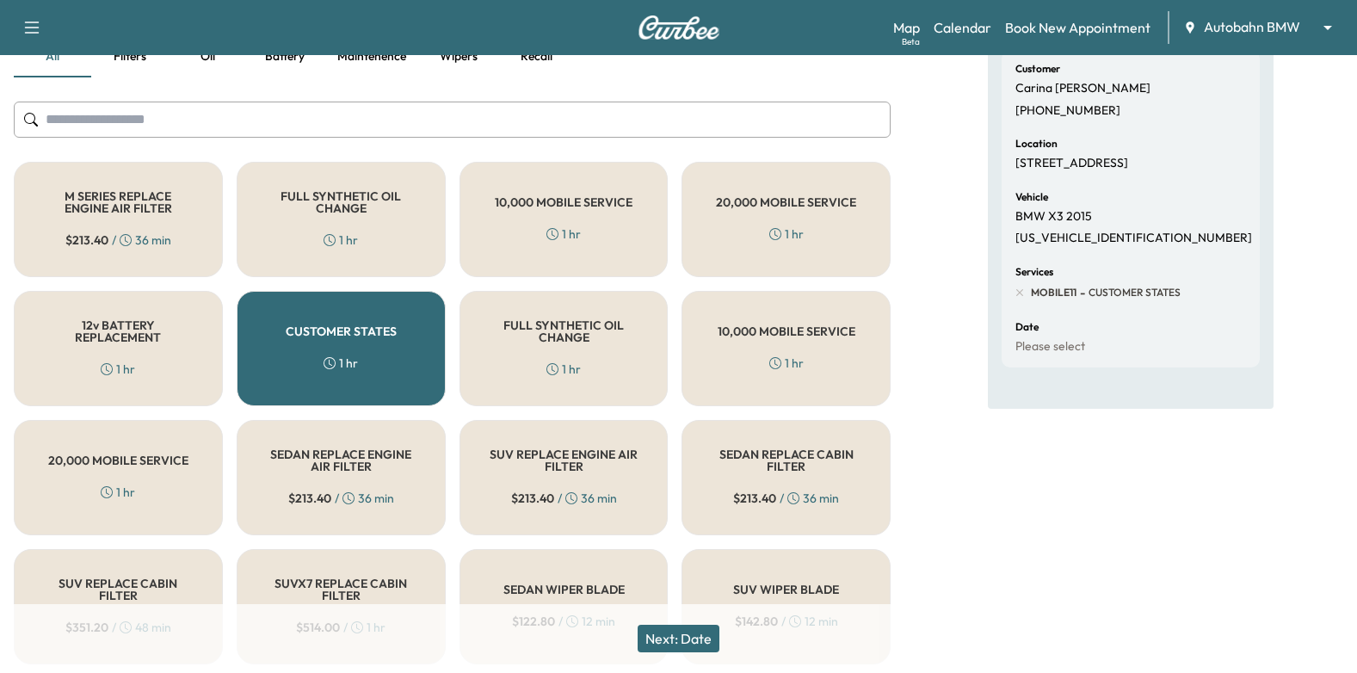
drag, startPoint x: 676, startPoint y: 631, endPoint x: 693, endPoint y: 488, distance: 143.8
click at [677, 631] on button "Next: Date" at bounding box center [678, 639] width 82 height 28
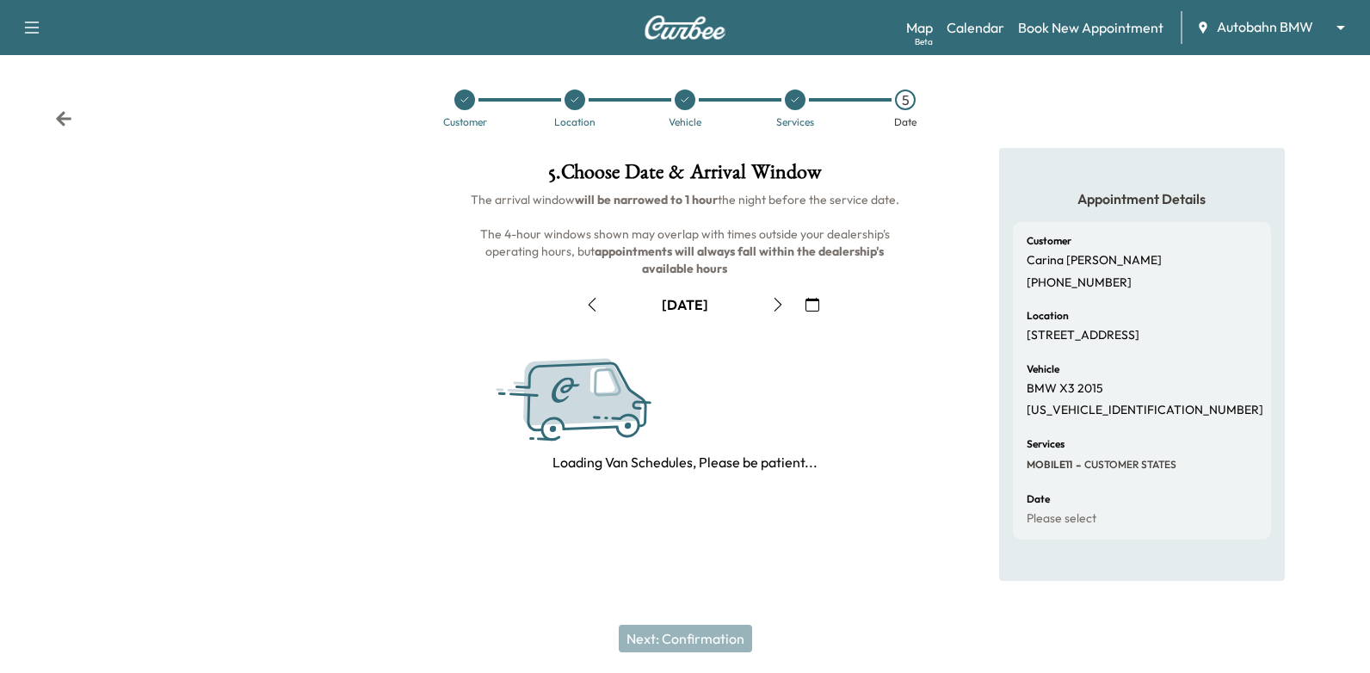
click at [811, 299] on icon "button" at bounding box center [812, 305] width 14 height 14
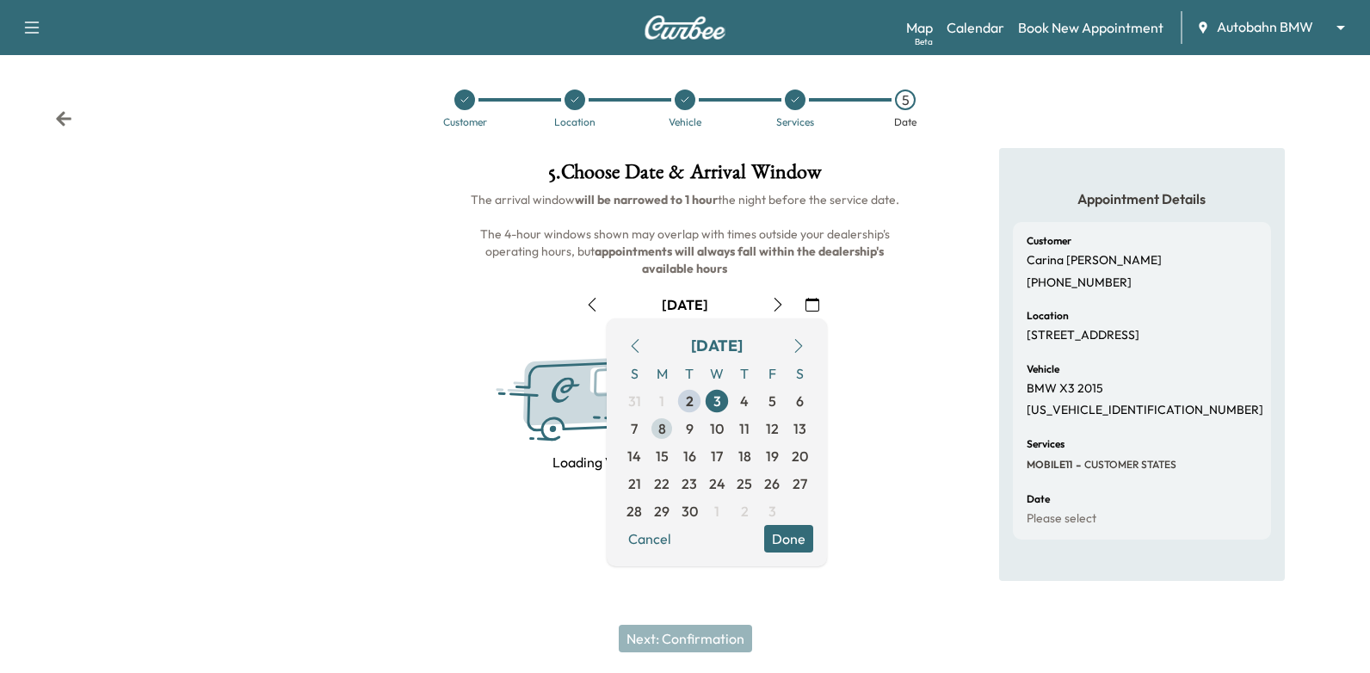
click at [658, 423] on span "8" at bounding box center [662, 428] width 8 height 21
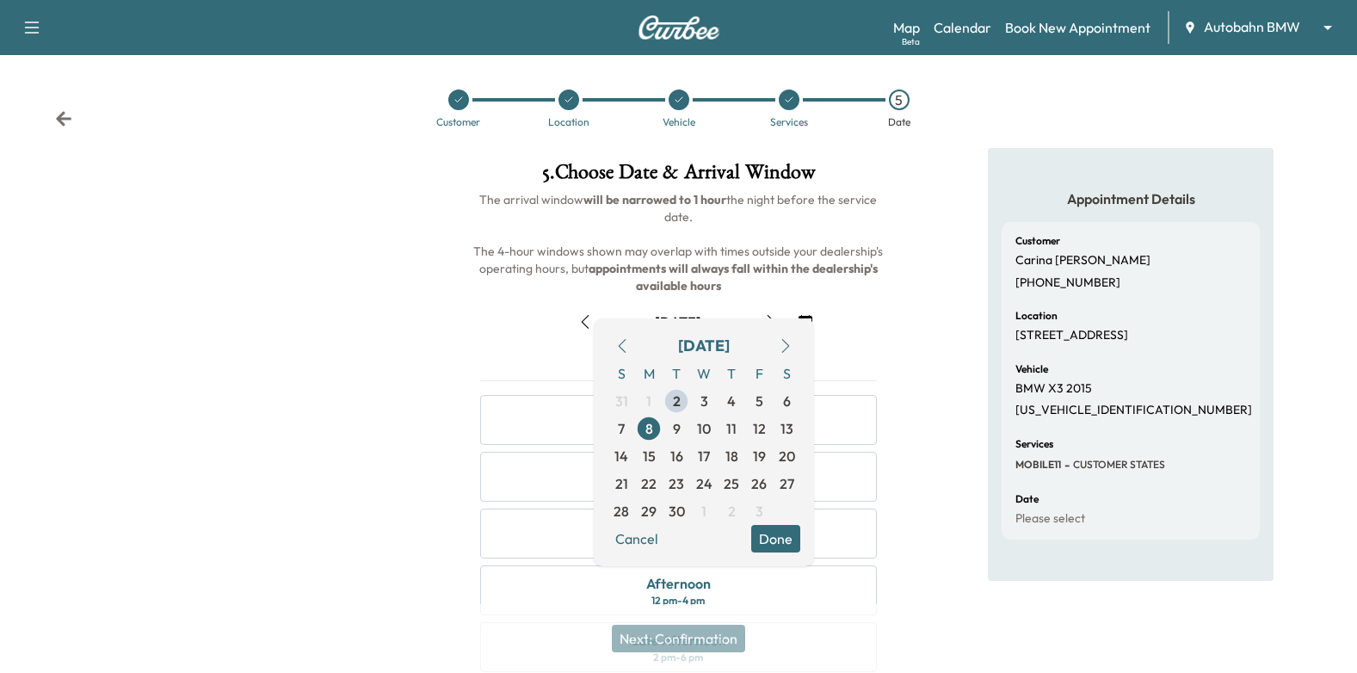
click at [794, 538] on button "Done" at bounding box center [775, 539] width 49 height 28
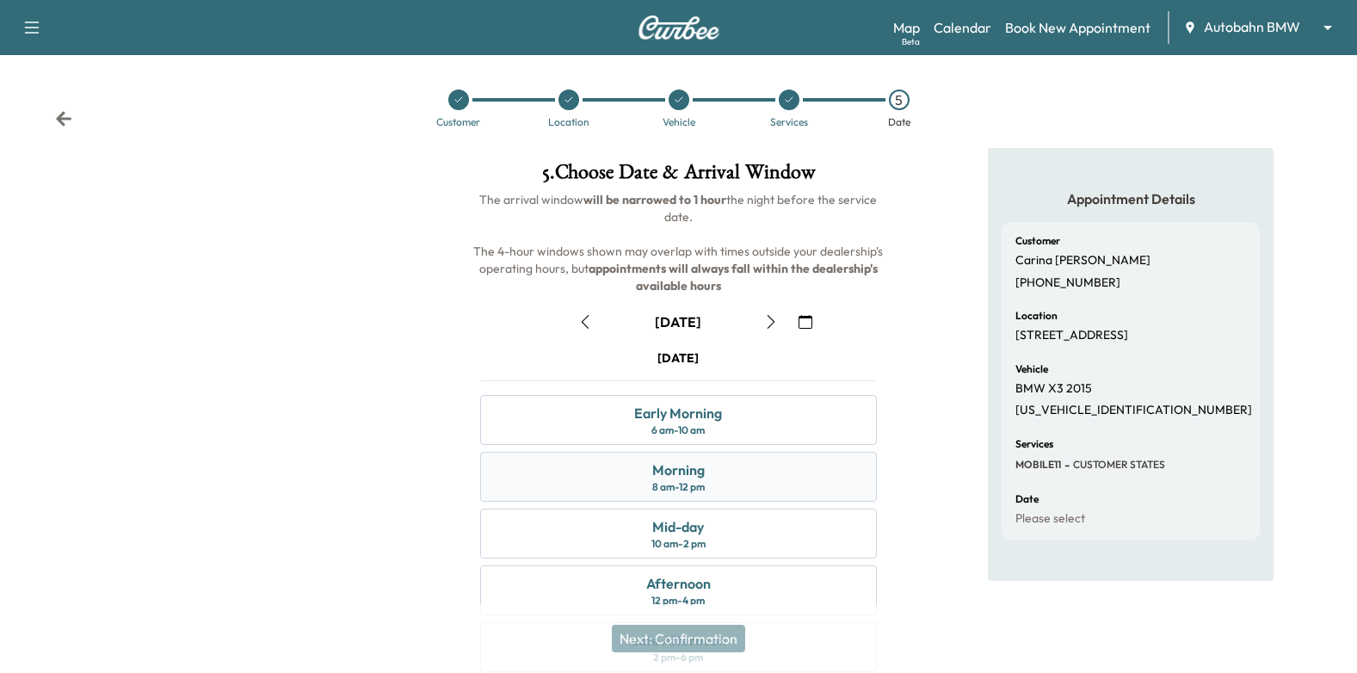
click at [691, 465] on div "Morning" at bounding box center [678, 469] width 52 height 21
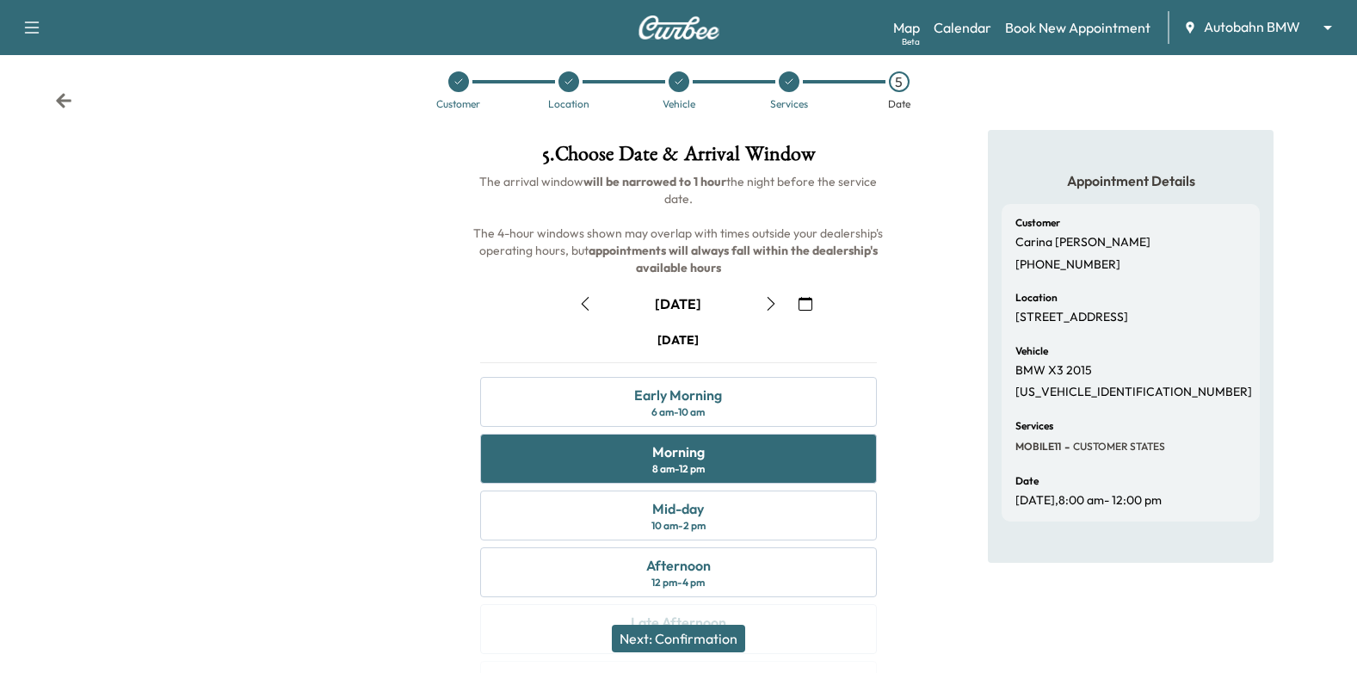
scroll to position [16, 0]
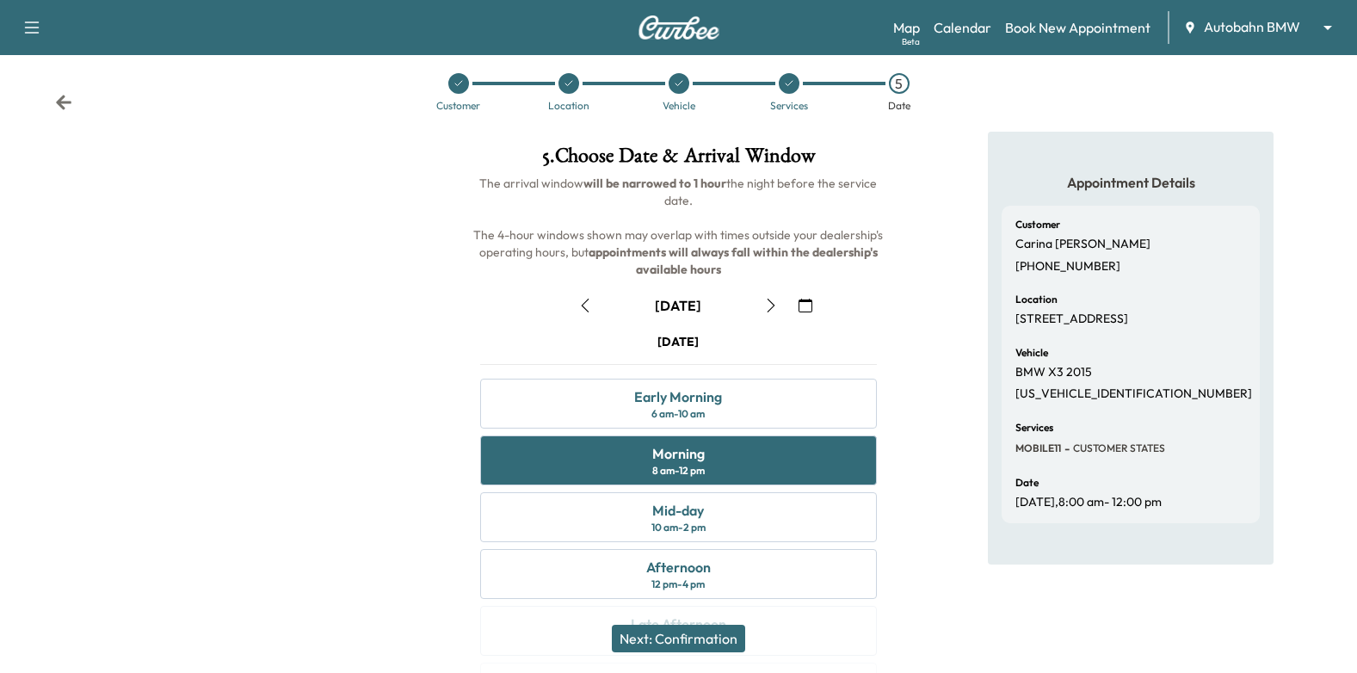
drag, startPoint x: 723, startPoint y: 629, endPoint x: 735, endPoint y: 606, distance: 25.0
click at [723, 626] on button "Next: Confirmation" at bounding box center [678, 639] width 133 height 28
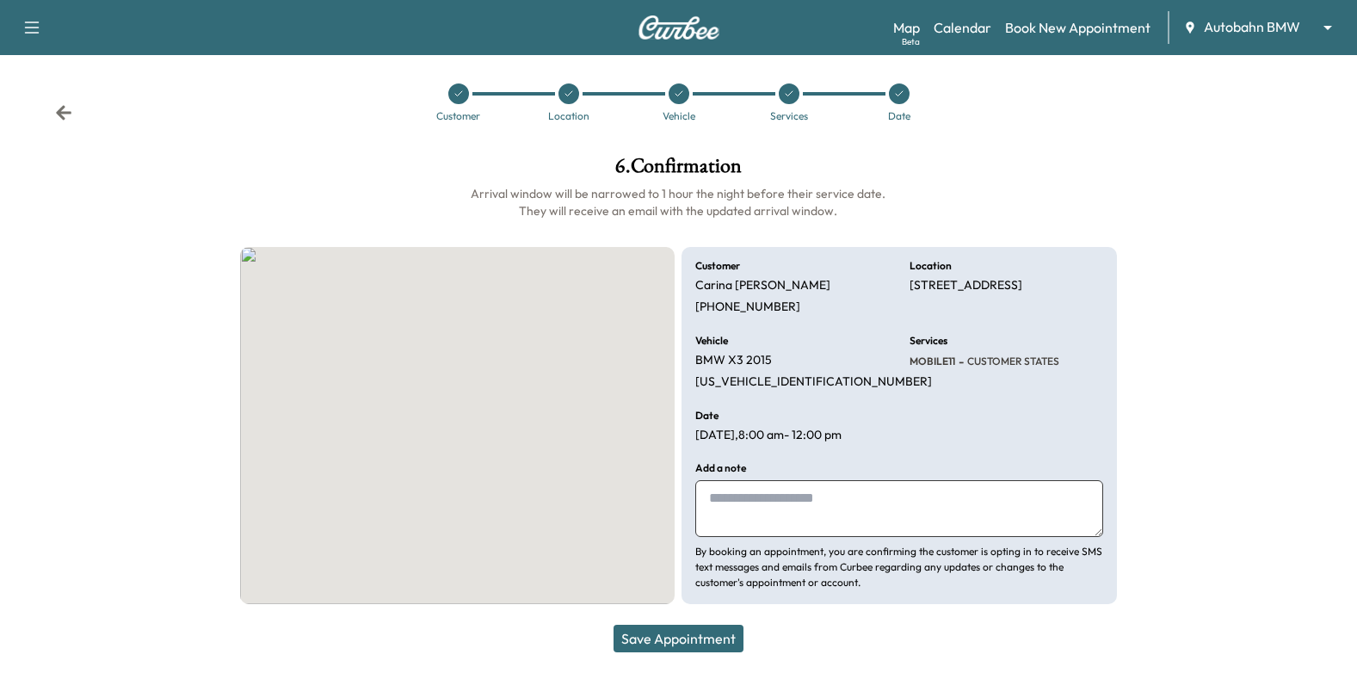
scroll to position [6, 0]
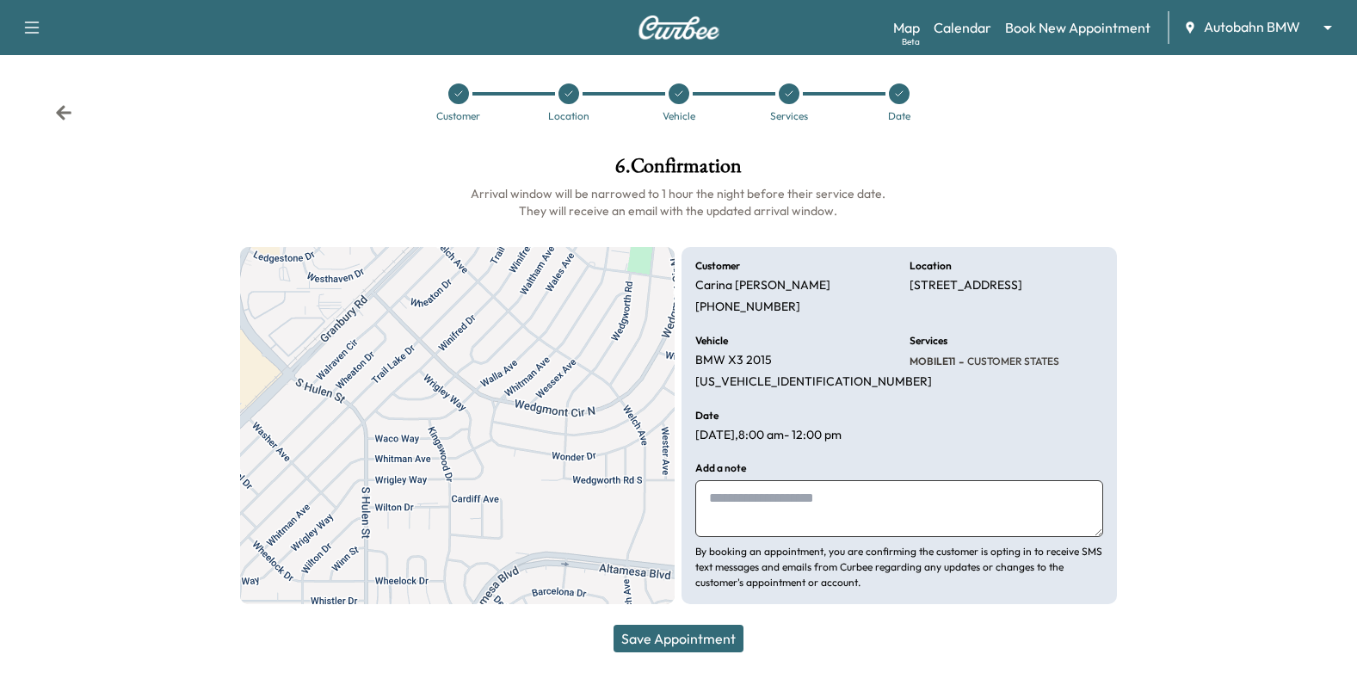
drag, startPoint x: 777, startPoint y: 496, endPoint x: 778, endPoint y: 486, distance: 9.5
click at [778, 494] on textarea at bounding box center [899, 508] width 408 height 57
drag, startPoint x: 855, startPoint y: 495, endPoint x: 741, endPoint y: 510, distance: 115.5
click at [741, 510] on textarea at bounding box center [899, 508] width 408 height 57
click at [761, 500] on textarea at bounding box center [899, 508] width 408 height 57
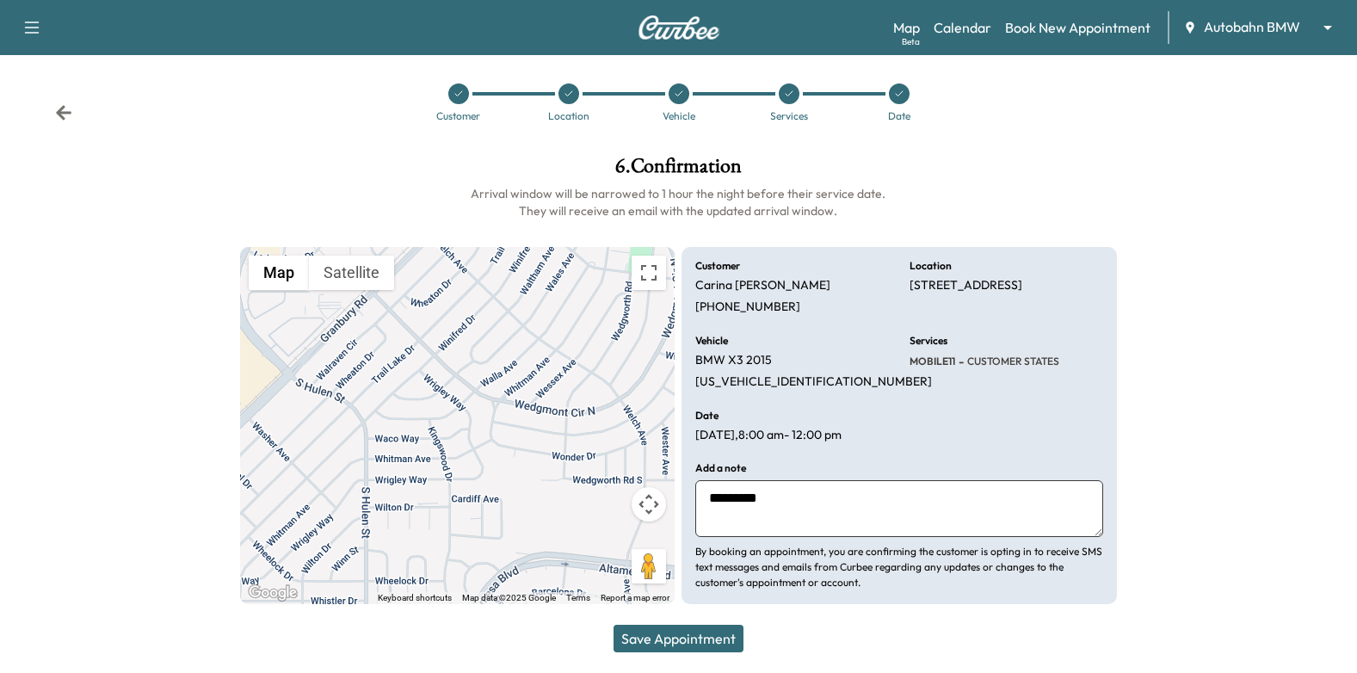
paste textarea "**********"
type textarea "**********"
drag, startPoint x: 679, startPoint y: 643, endPoint x: 819, endPoint y: 516, distance: 189.4
click at [679, 643] on button "Save Appointment" at bounding box center [678, 639] width 130 height 28
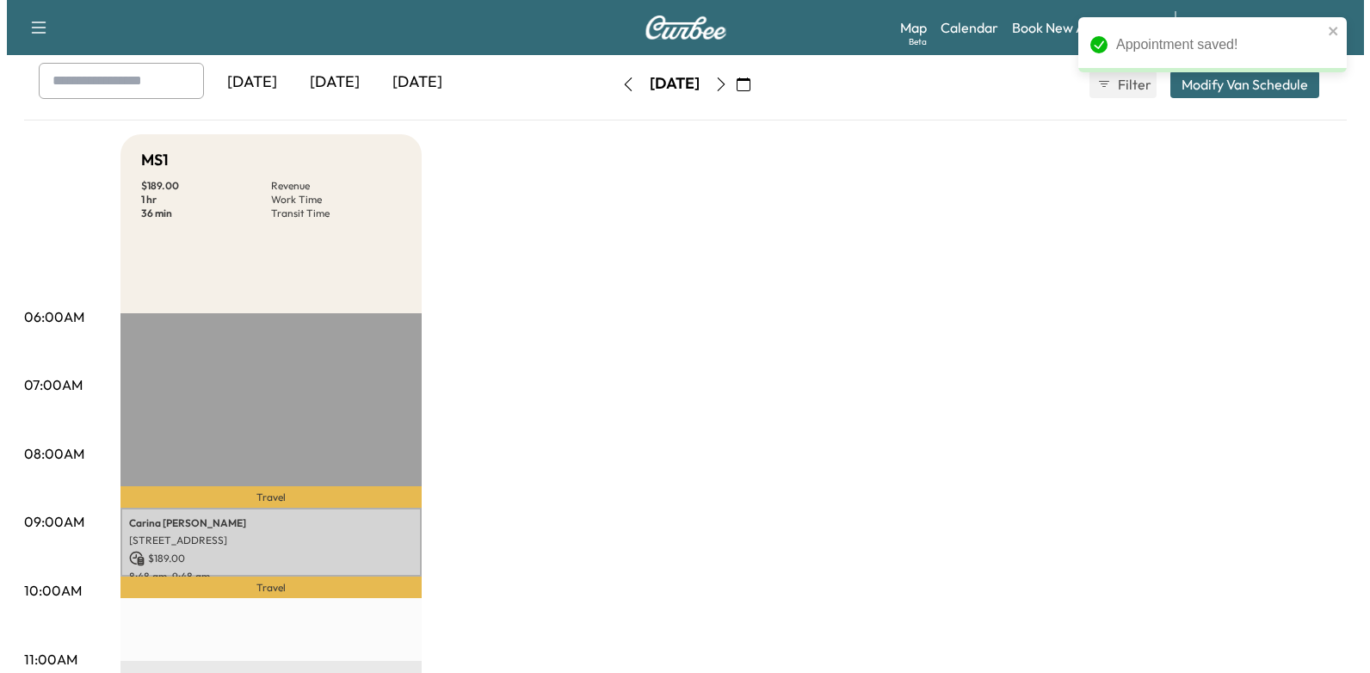
scroll to position [172, 0]
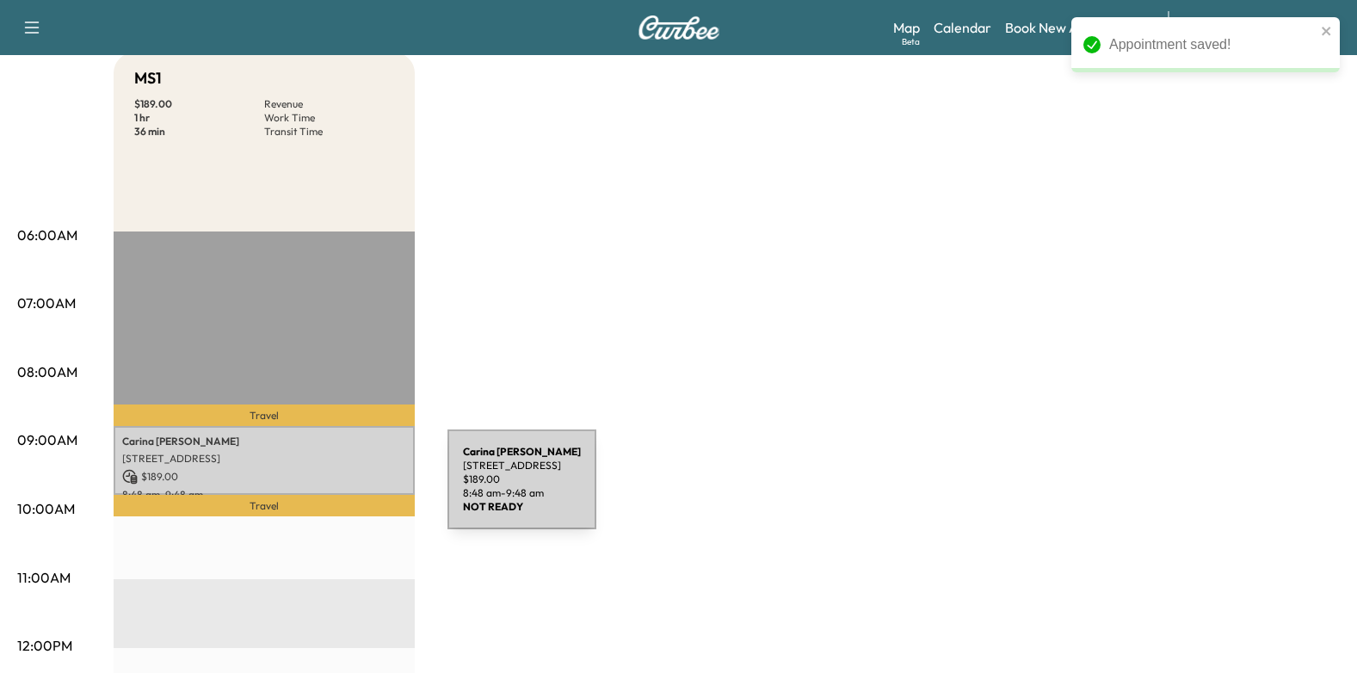
click at [307, 453] on p "6104 WACO WAY, FORT WORTH, TX 76133, USA" at bounding box center [264, 459] width 284 height 14
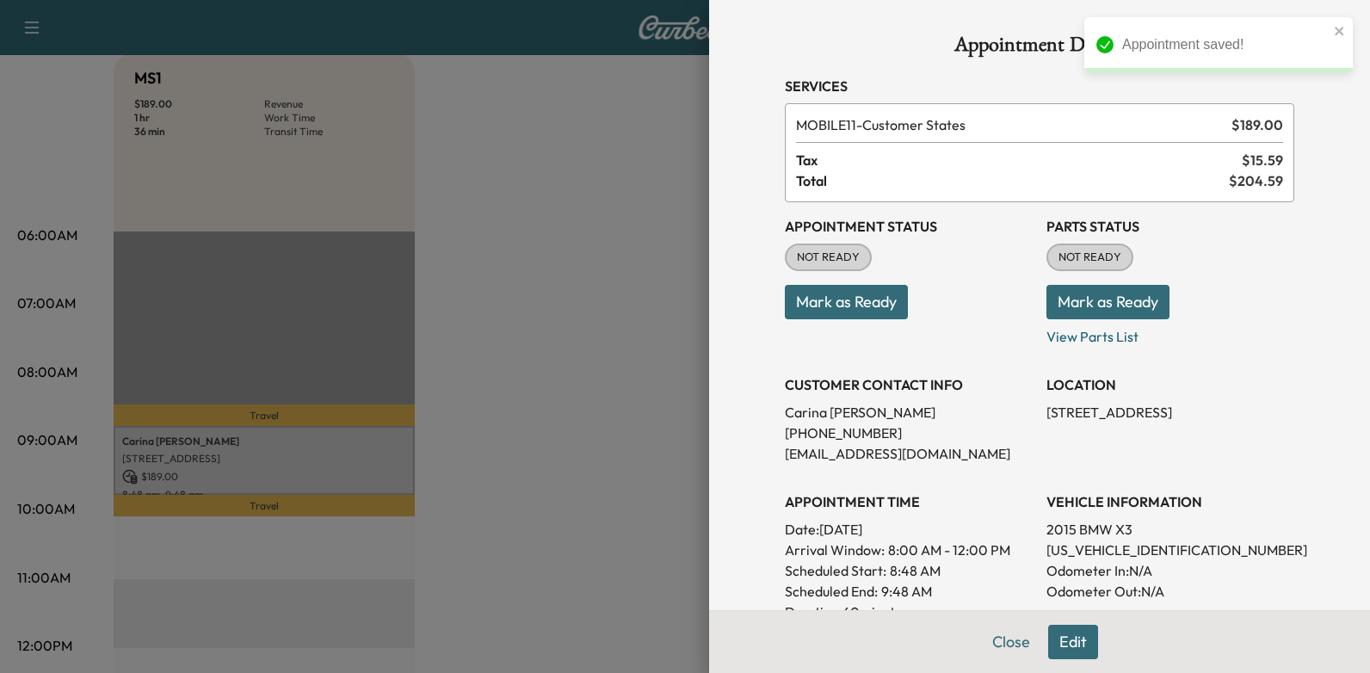
click at [812, 300] on button "Mark as Ready" at bounding box center [846, 302] width 123 height 34
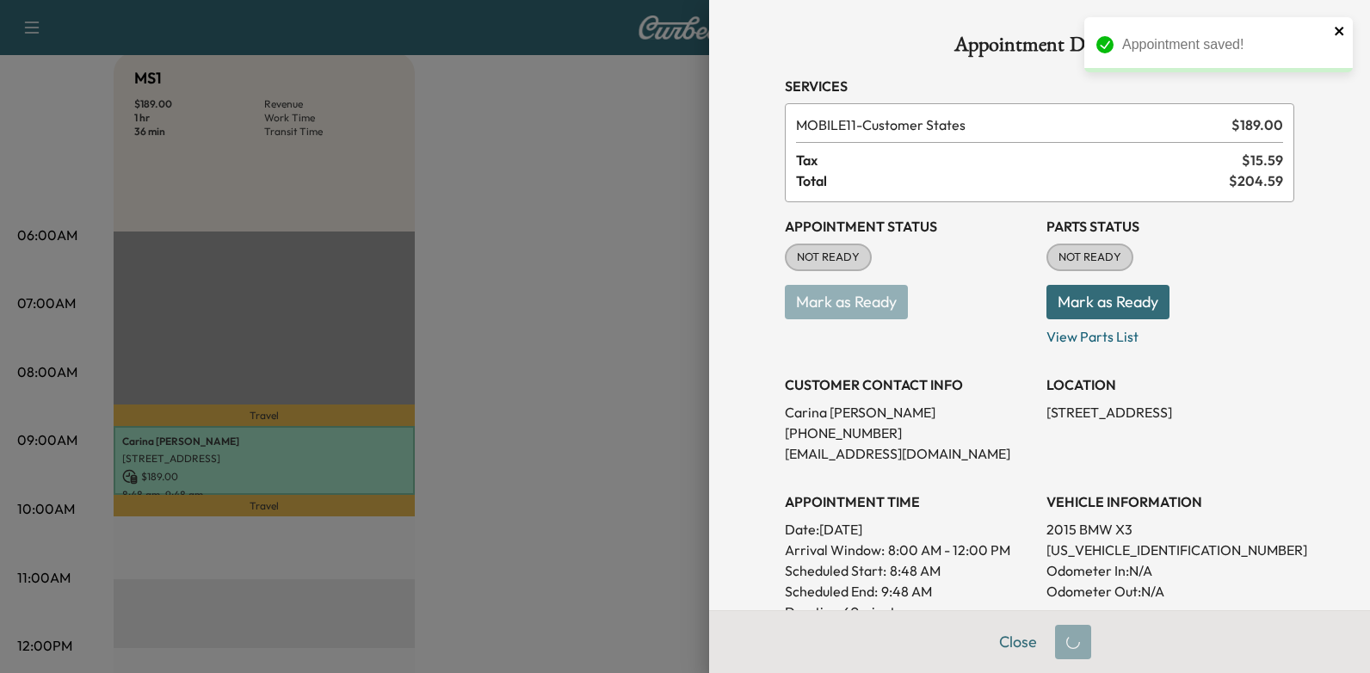
click at [1340, 28] on icon "close" at bounding box center [1338, 31] width 9 height 9
click at [872, 295] on p "Mark as Ready" at bounding box center [909, 295] width 248 height 48
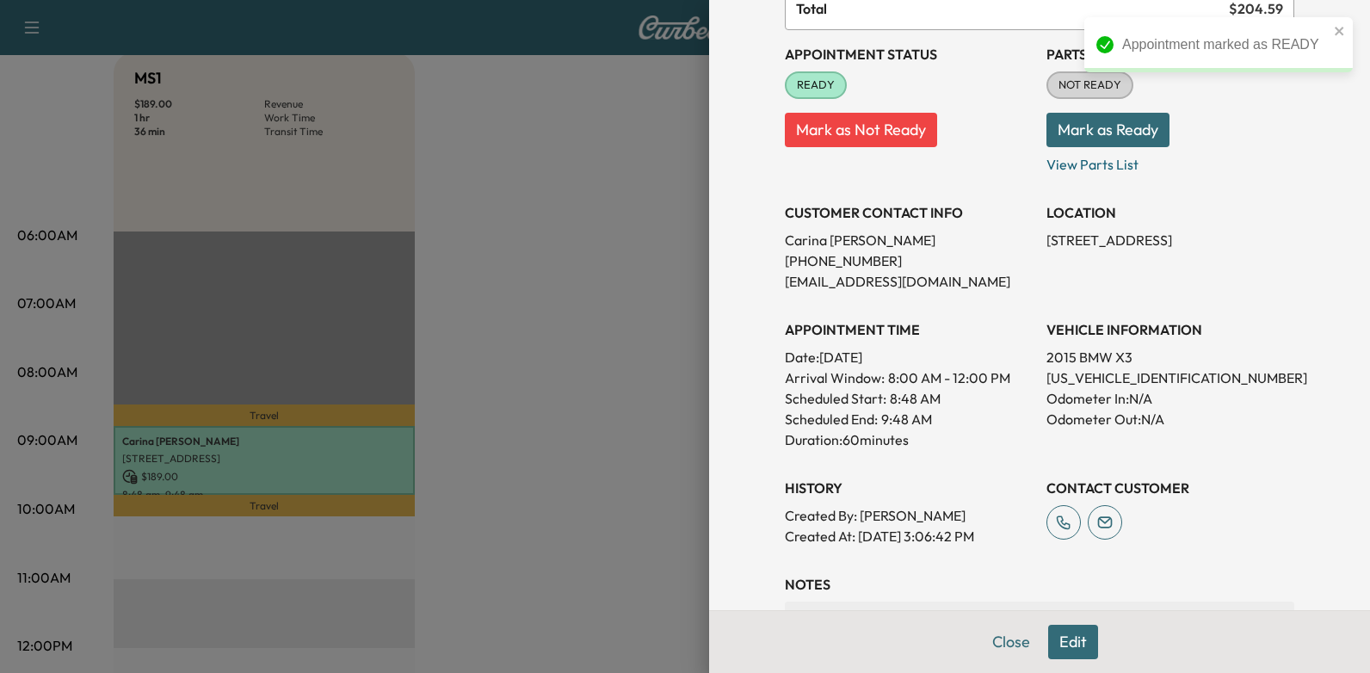
scroll to position [0, 0]
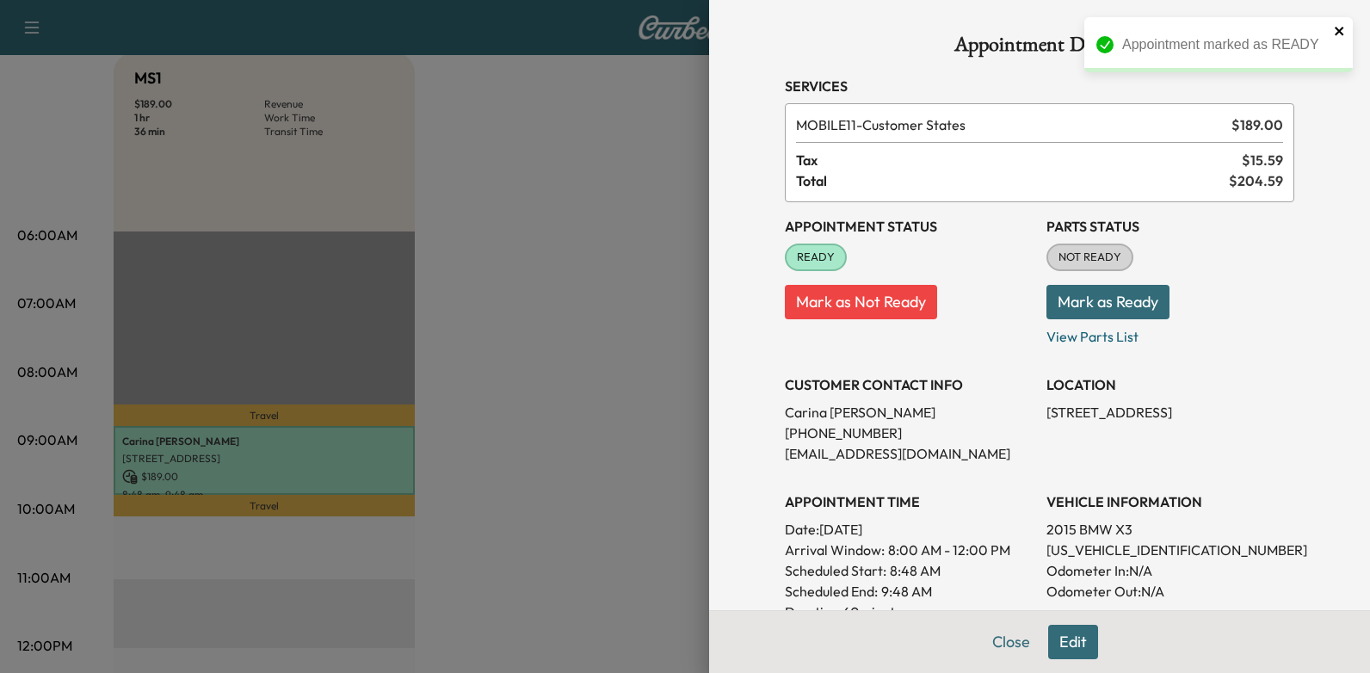
click at [1341, 32] on icon "close" at bounding box center [1339, 31] width 12 height 14
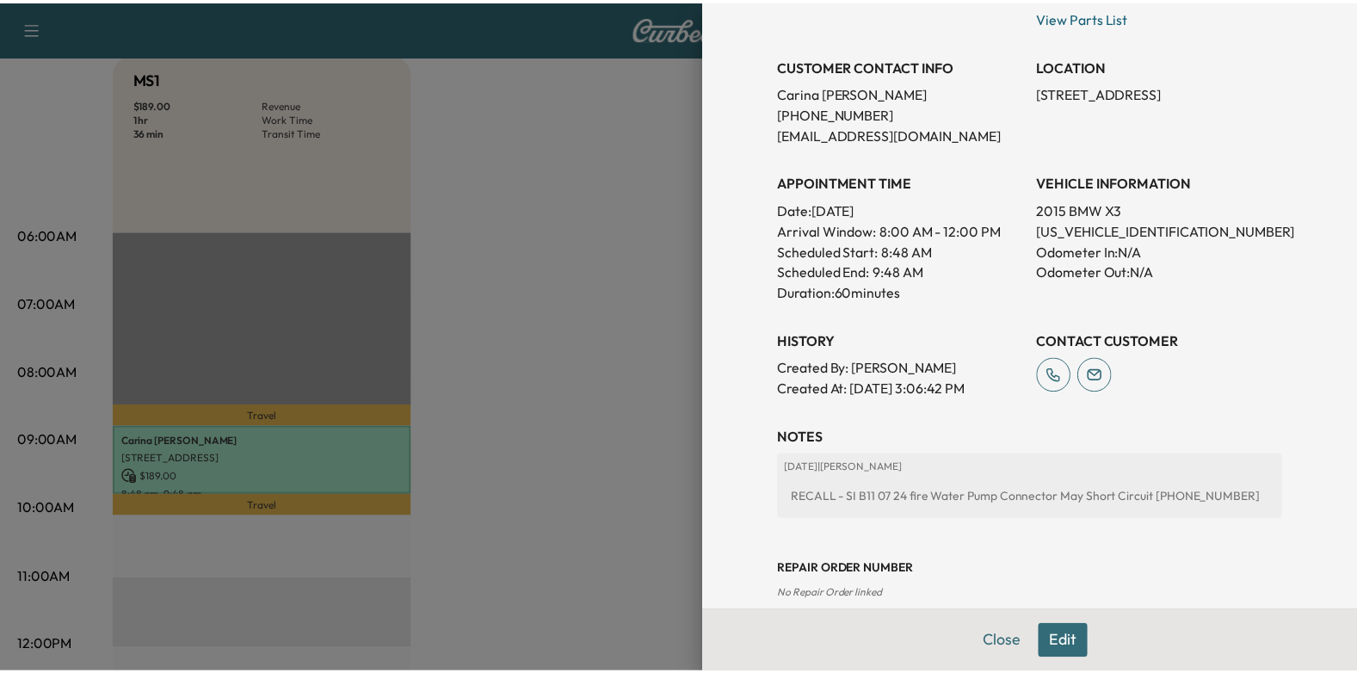
scroll to position [425, 0]
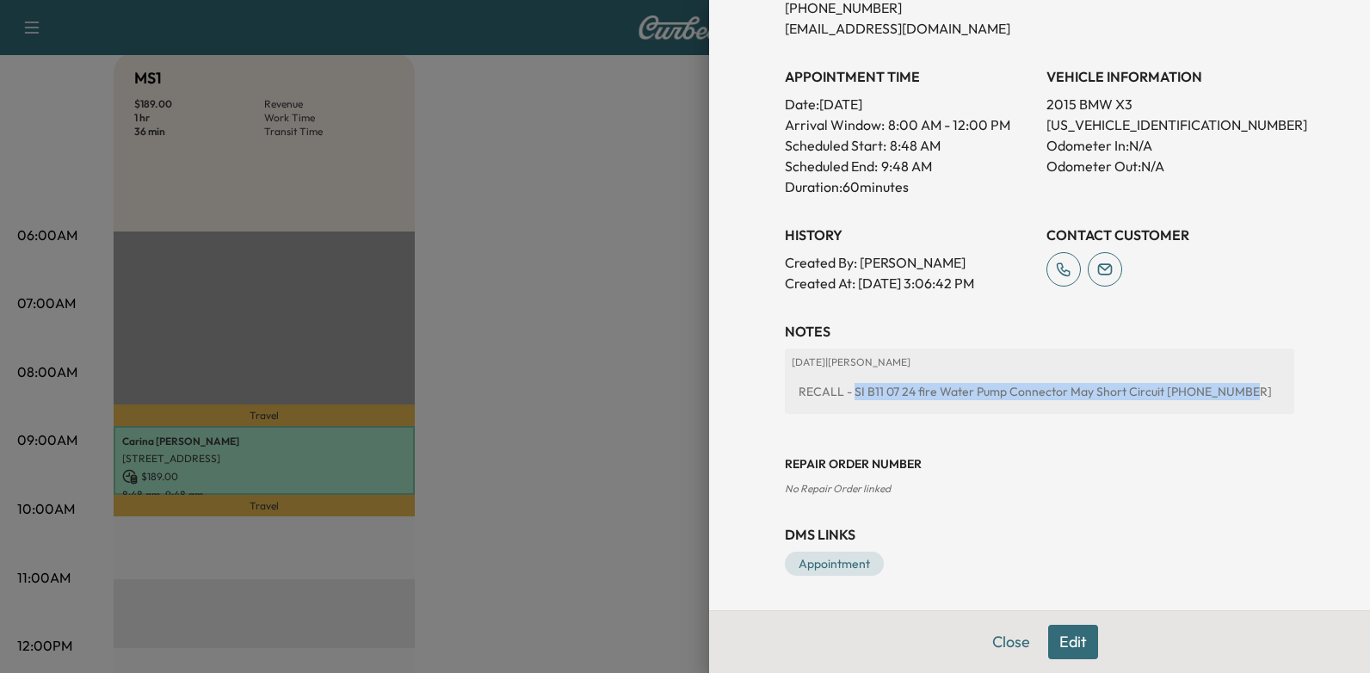
drag, startPoint x: 840, startPoint y: 388, endPoint x: 1238, endPoint y: 385, distance: 397.4
click at [1238, 385] on div "RECALL - SI B11 07 24 fire Water Pump Connector May Short Circuit 817-372-8237" at bounding box center [1039, 391] width 496 height 31
drag, startPoint x: 1238, startPoint y: 385, endPoint x: 1128, endPoint y: 388, distance: 110.1
click at [1125, 390] on div "RECALL - SI B11 07 24 fire Water Pump Connector May Short Circuit 817-372-8237" at bounding box center [1039, 391] width 496 height 31
drag, startPoint x: 1143, startPoint y: 391, endPoint x: 843, endPoint y: 397, distance: 300.3
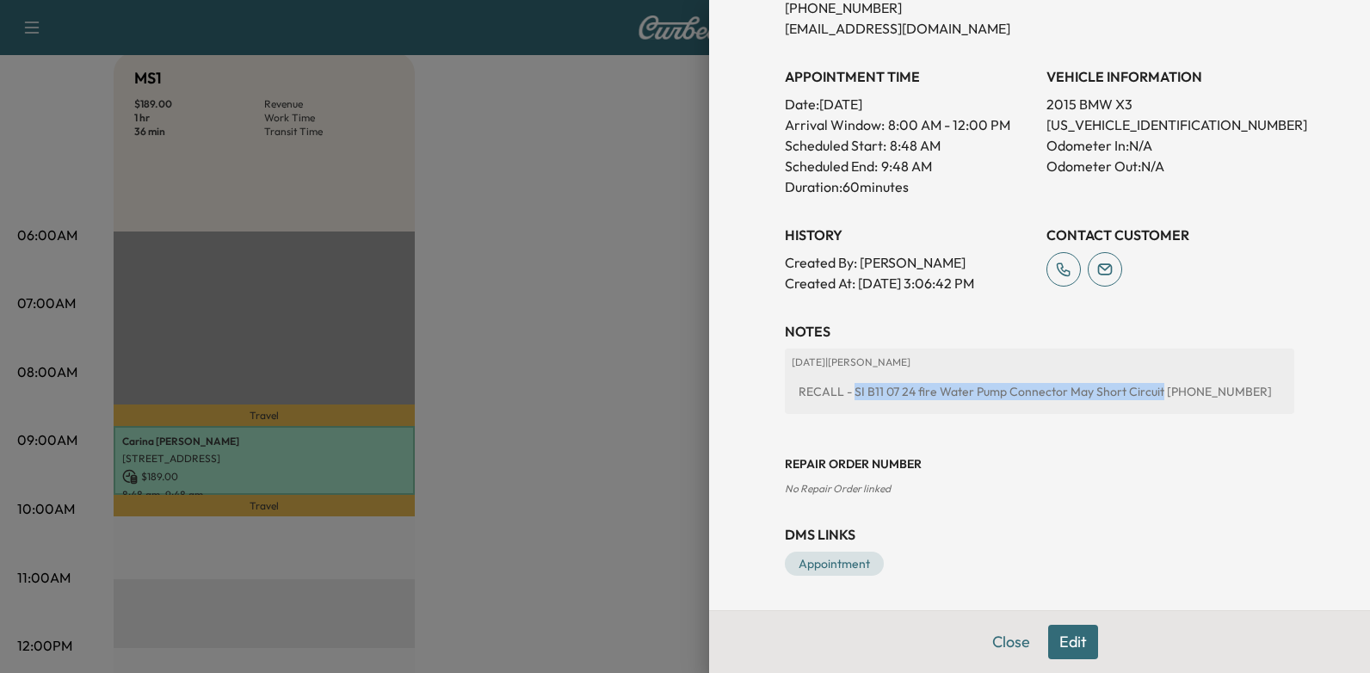
click at [843, 397] on div "RECALL - SI B11 07 24 fire Water Pump Connector May Short Circuit 817-372-8237" at bounding box center [1039, 391] width 496 height 31
copy div "SI B11 07 24 fire Water Pump Connector May Short Circuit"
click at [568, 230] on div at bounding box center [685, 336] width 1370 height 673
